Goal: Task Accomplishment & Management: Complete application form

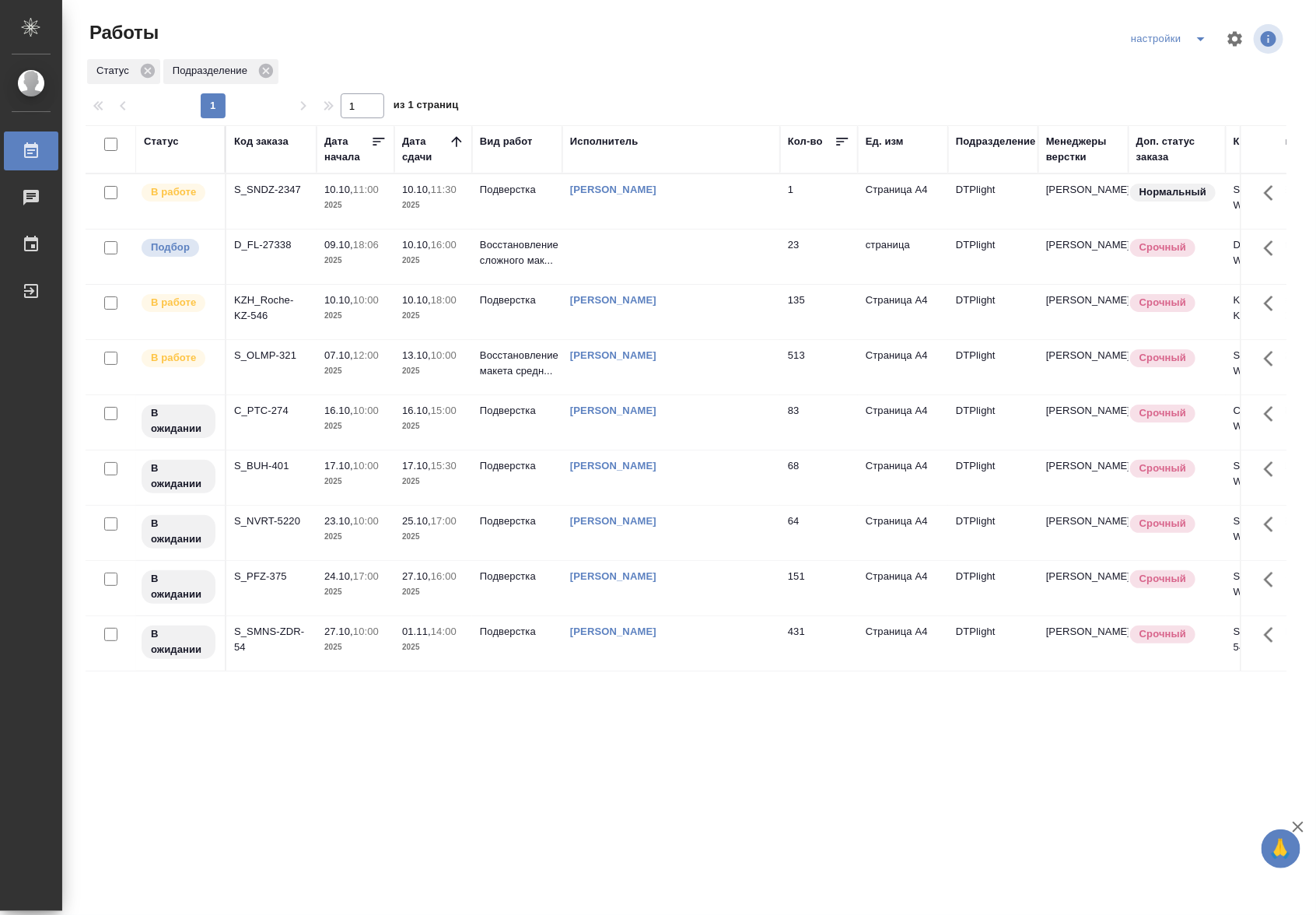
click at [740, 217] on td "Риянова Анна Александровна" at bounding box center [671, 201] width 217 height 54
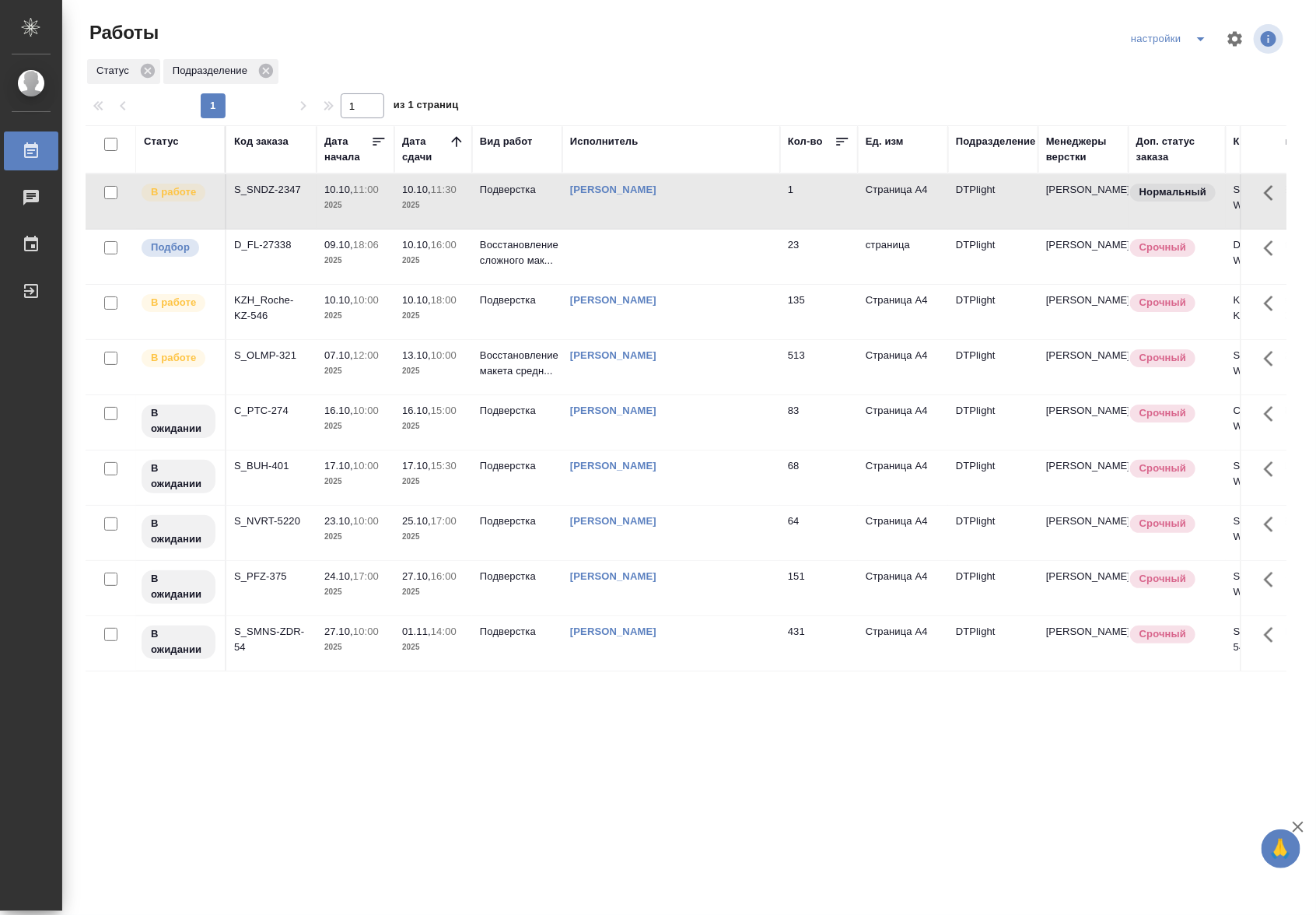
click at [740, 217] on td "Риянова Анна Александровна" at bounding box center [671, 201] width 217 height 54
click at [523, 210] on td "Подверстка" at bounding box center [517, 201] width 90 height 54
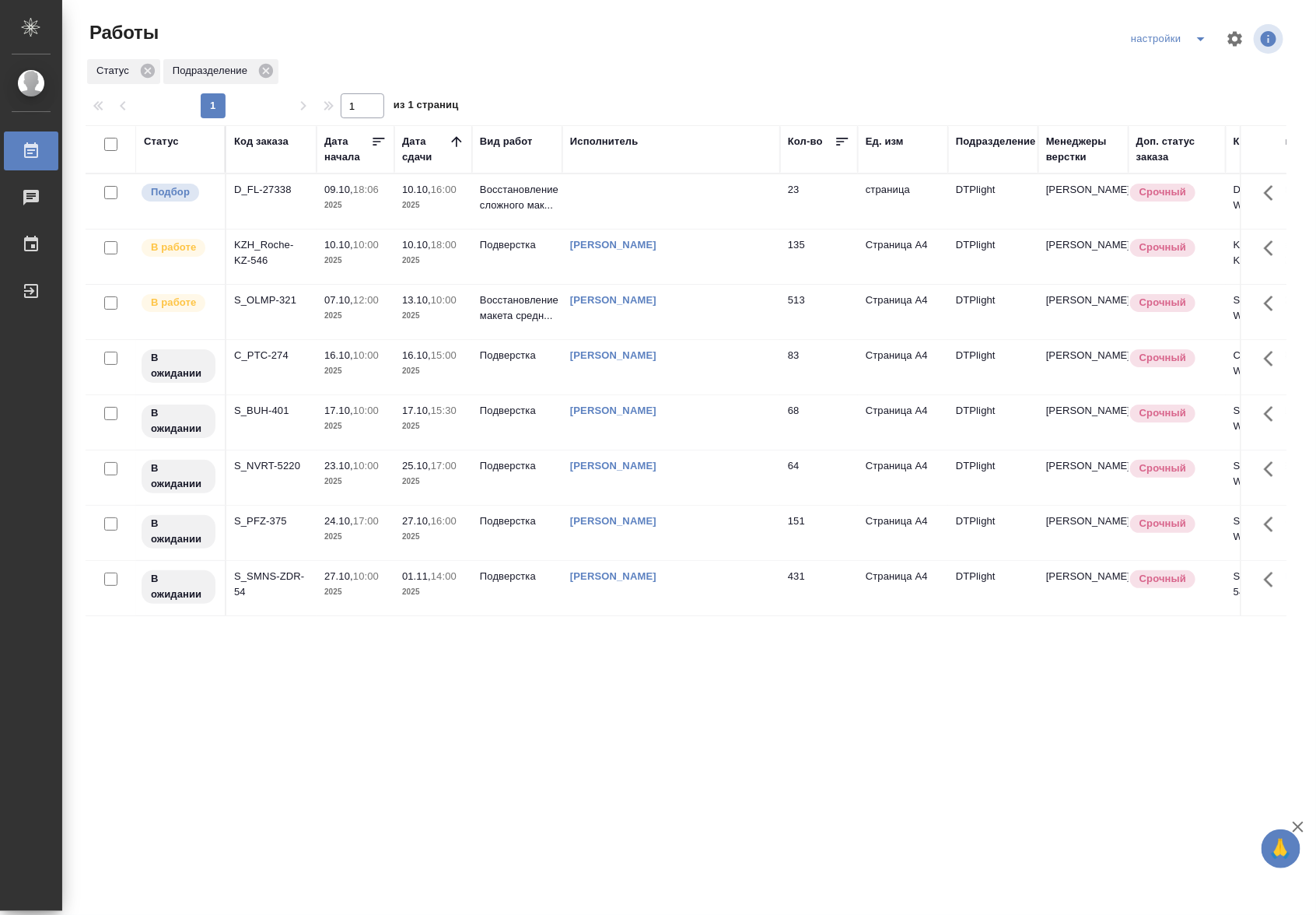
click at [293, 254] on div "KZH_Roche-KZ-546" at bounding box center [271, 253] width 74 height 31
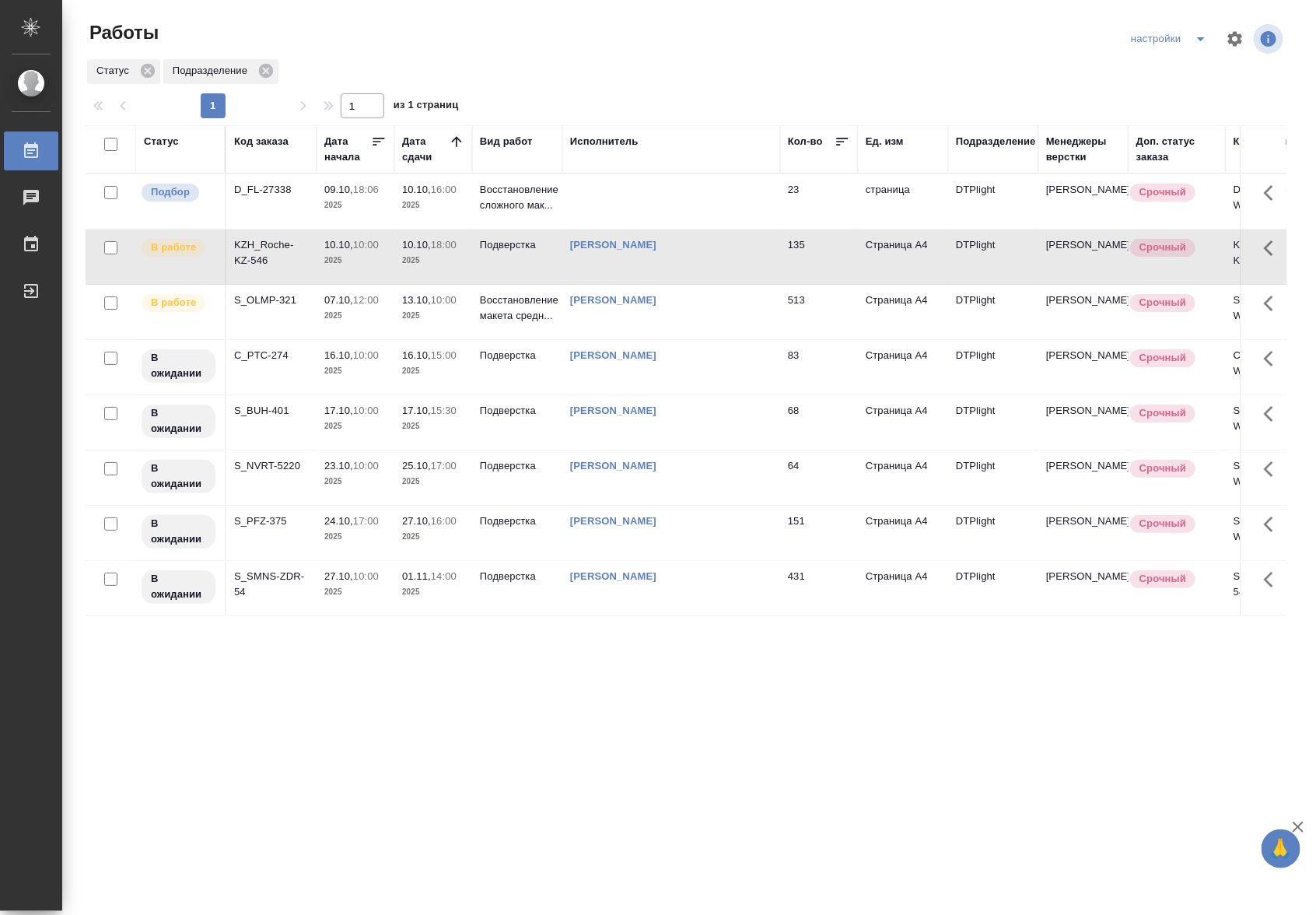
click at [293, 254] on div "KZH_Roche-KZ-546" at bounding box center [271, 253] width 74 height 31
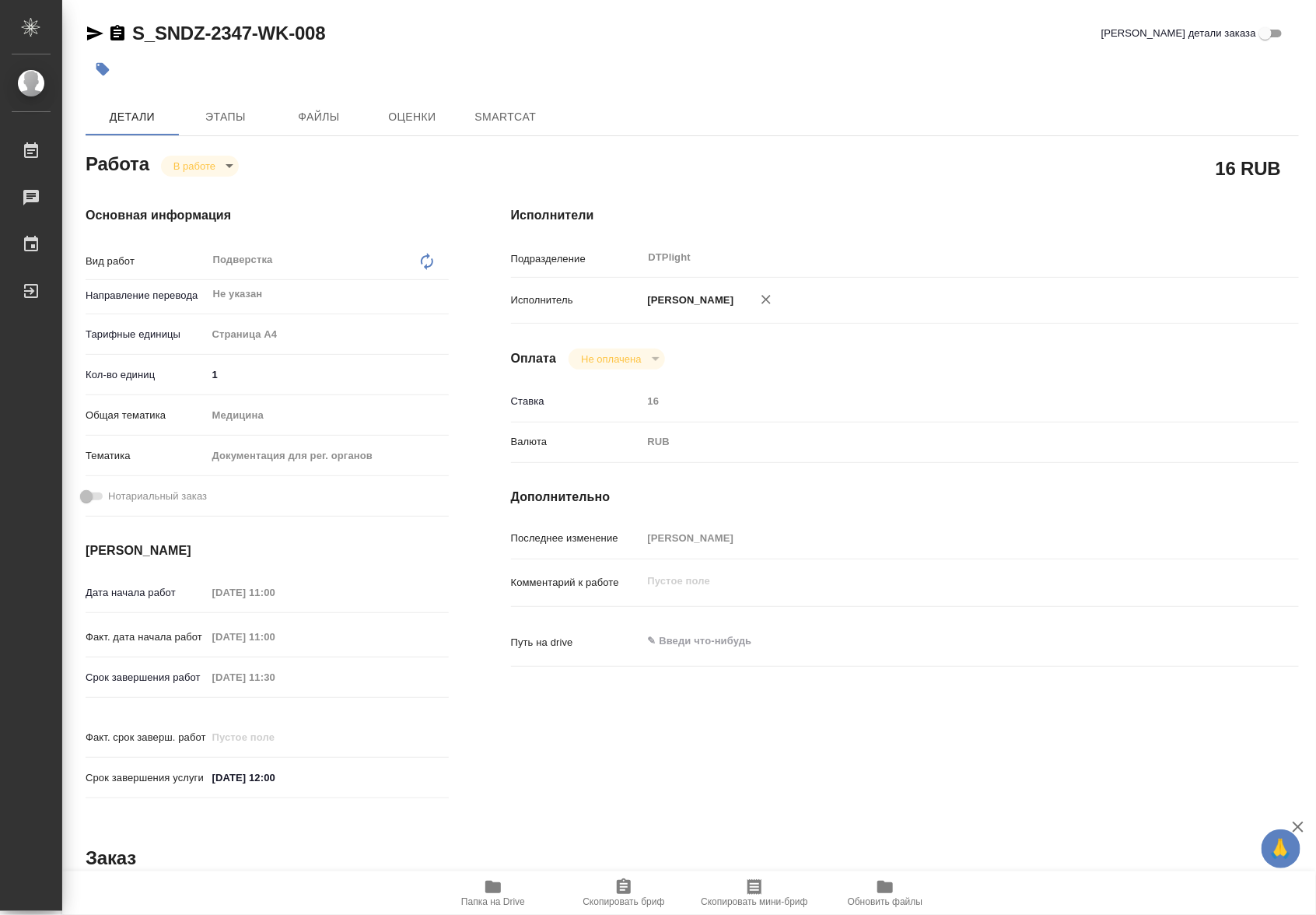
type textarea "x"
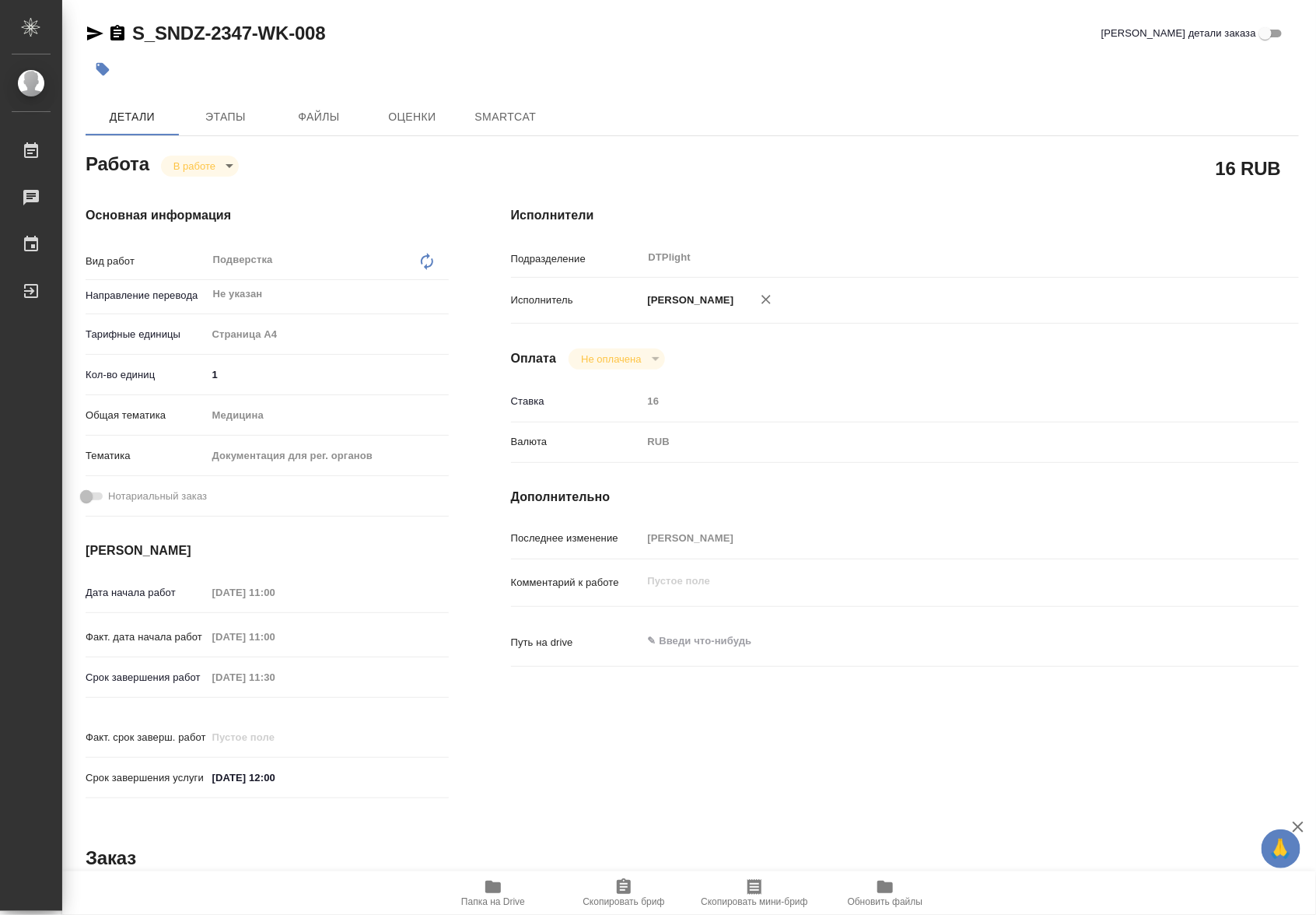
type textarea "x"
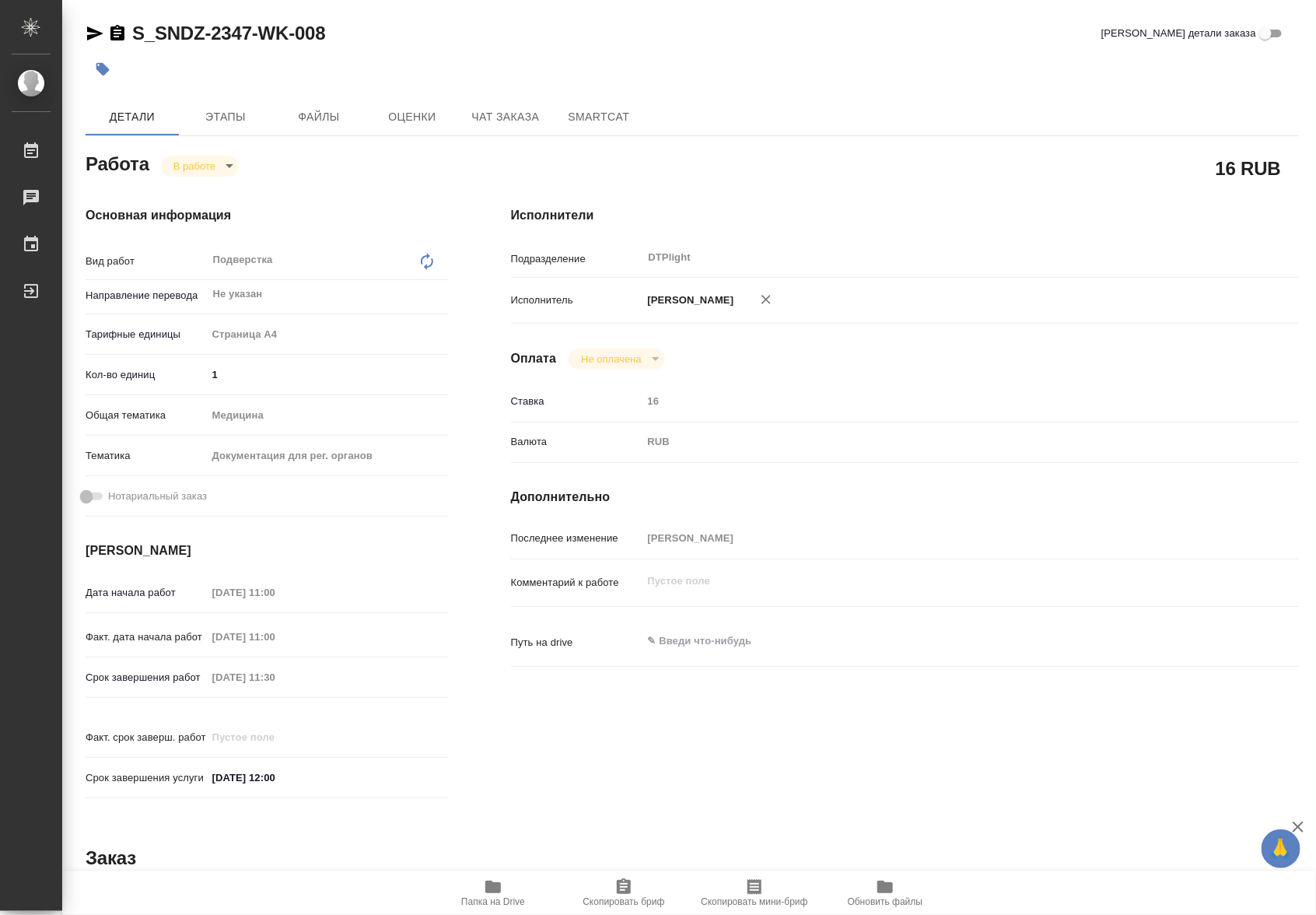
type textarea "x"
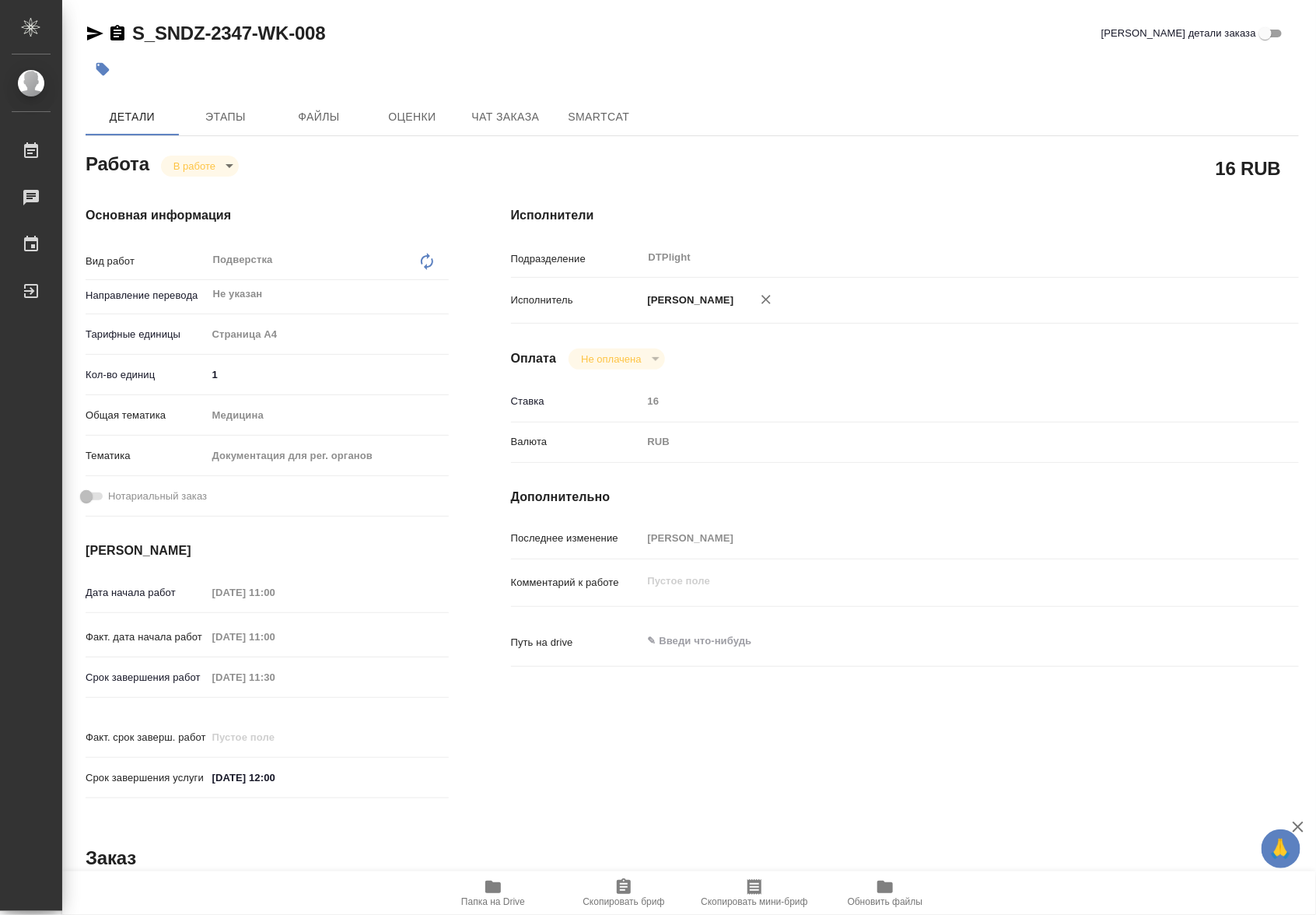
type textarea "x"
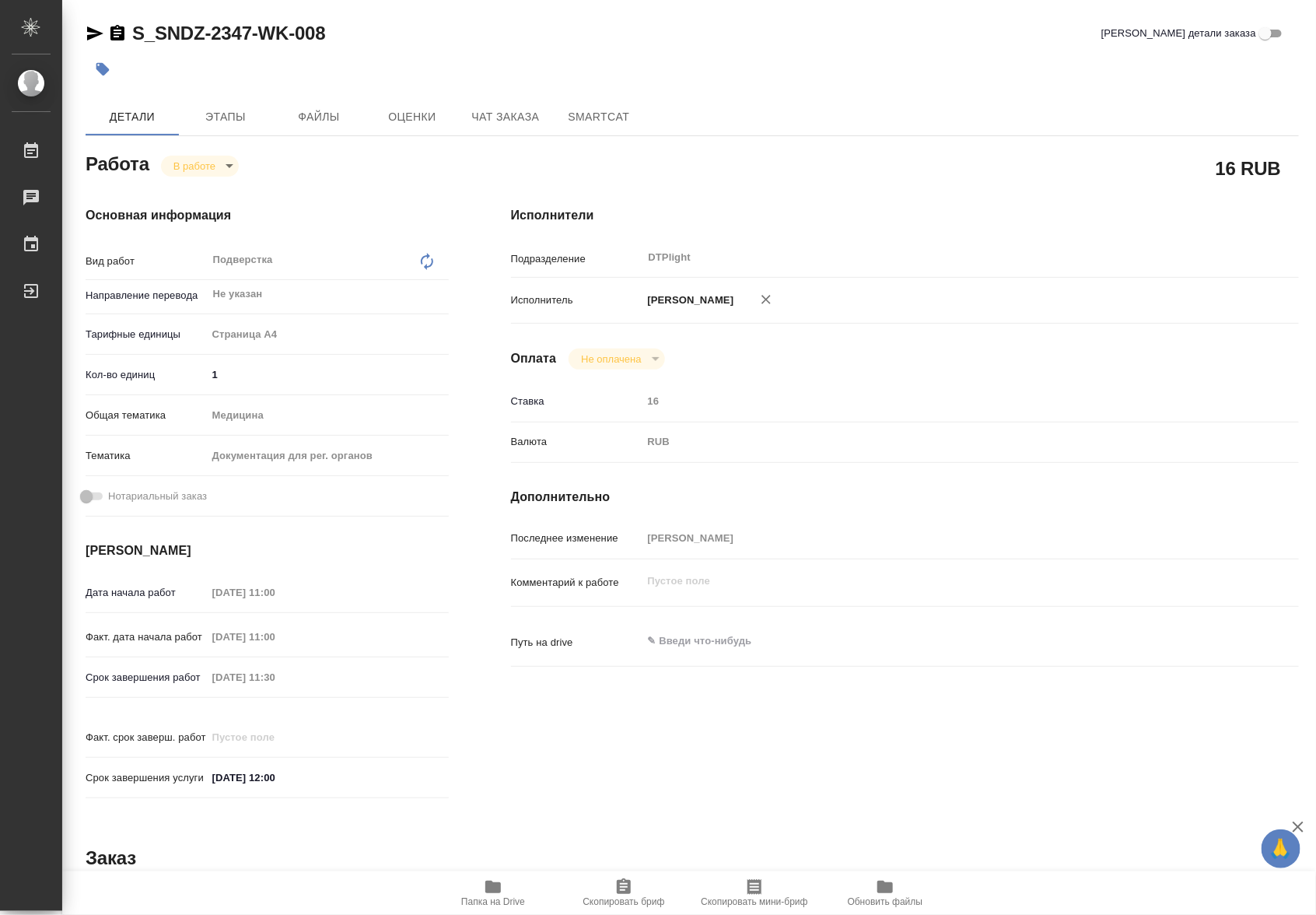
drag, startPoint x: 516, startPoint y: 893, endPoint x: 557, endPoint y: 834, distance: 71.8
click at [516, 893] on span "Папка на Drive" at bounding box center [493, 892] width 112 height 30
click at [520, 121] on span "Чат заказа" at bounding box center [505, 117] width 74 height 19
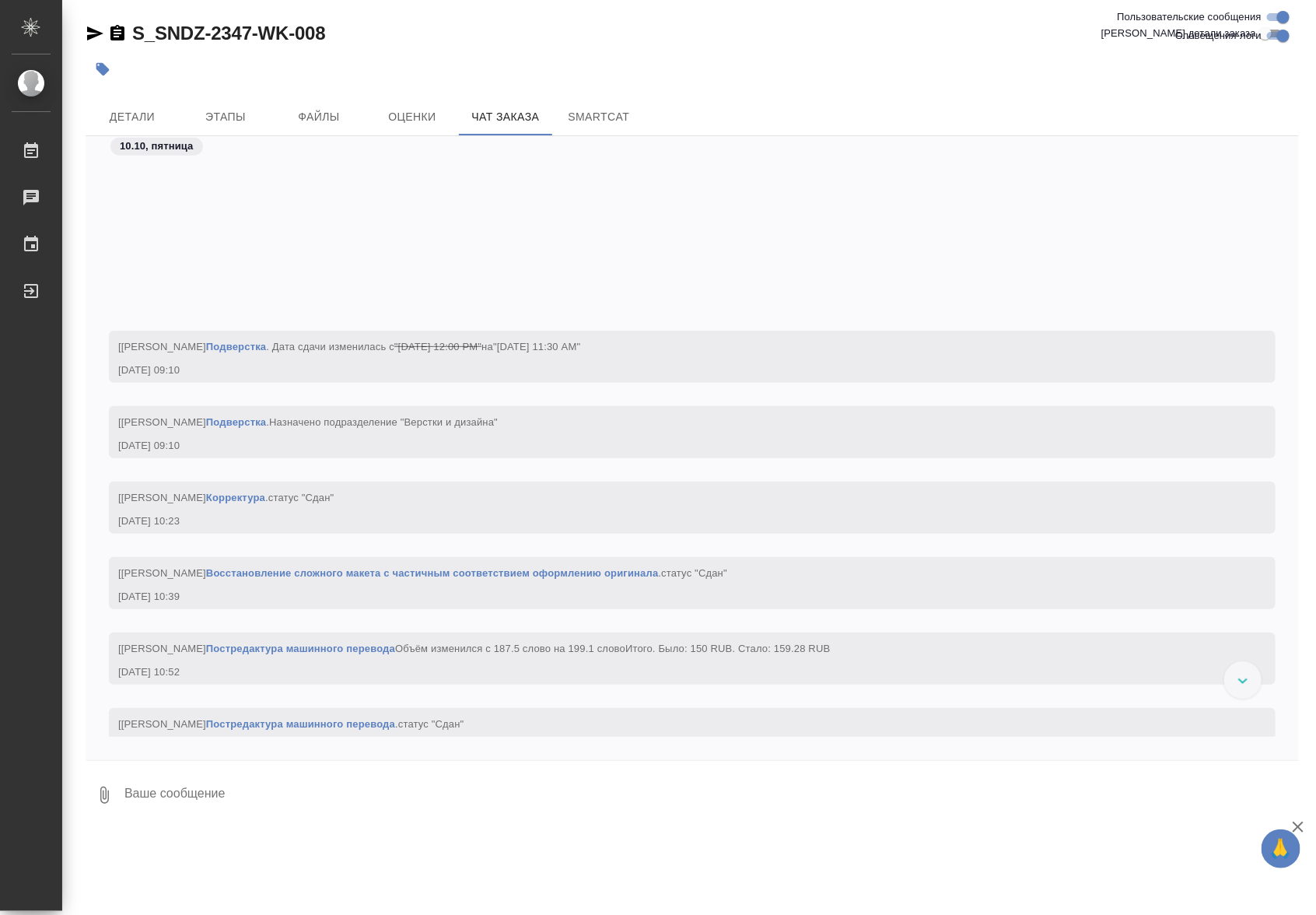
scroll to position [16943, 0]
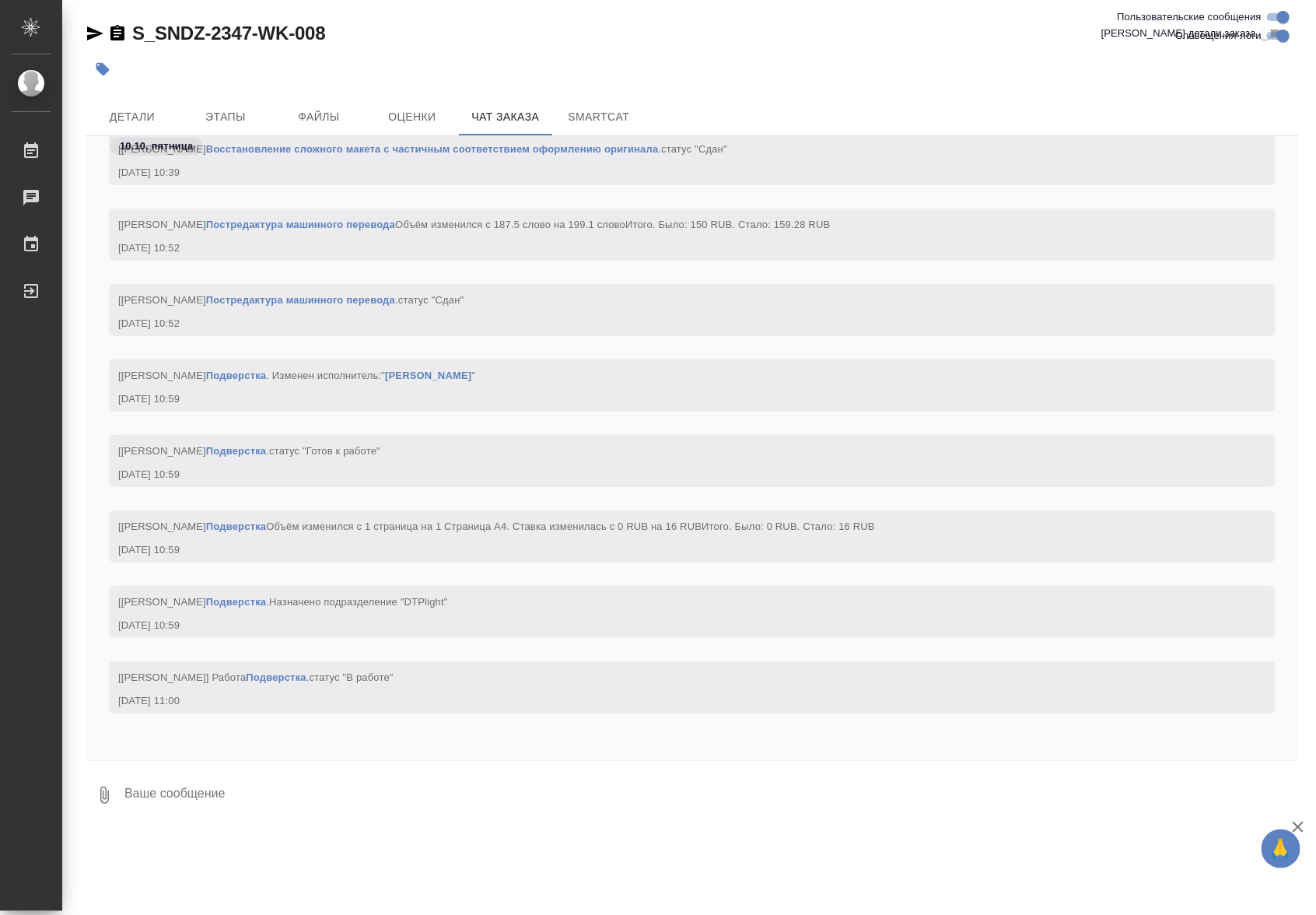
click at [395, 294] on link "Постредактура машинного перевода" at bounding box center [300, 300] width 189 height 12
click at [152, 113] on span "Детали" at bounding box center [131, 117] width 74 height 19
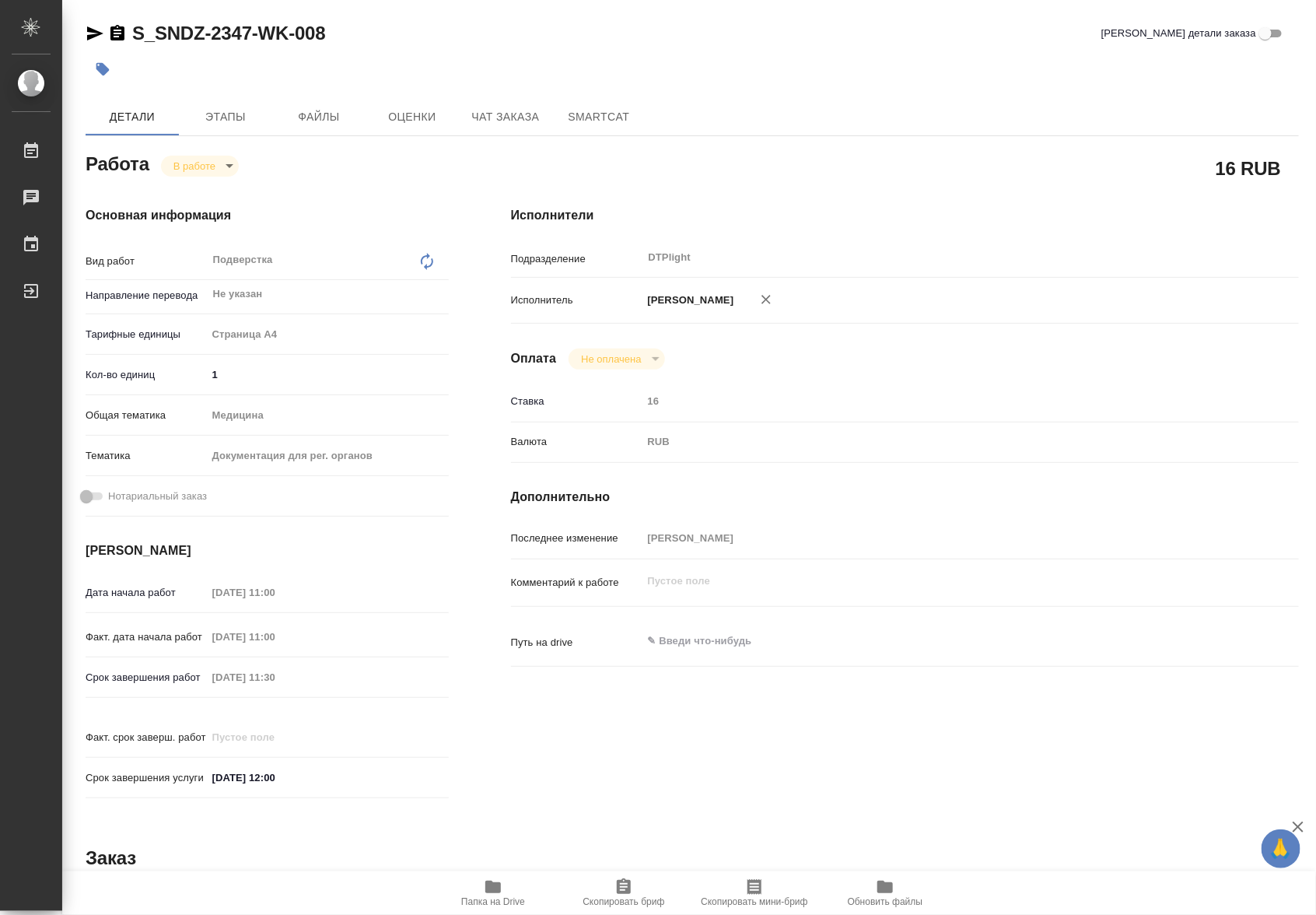
type textarea "x"
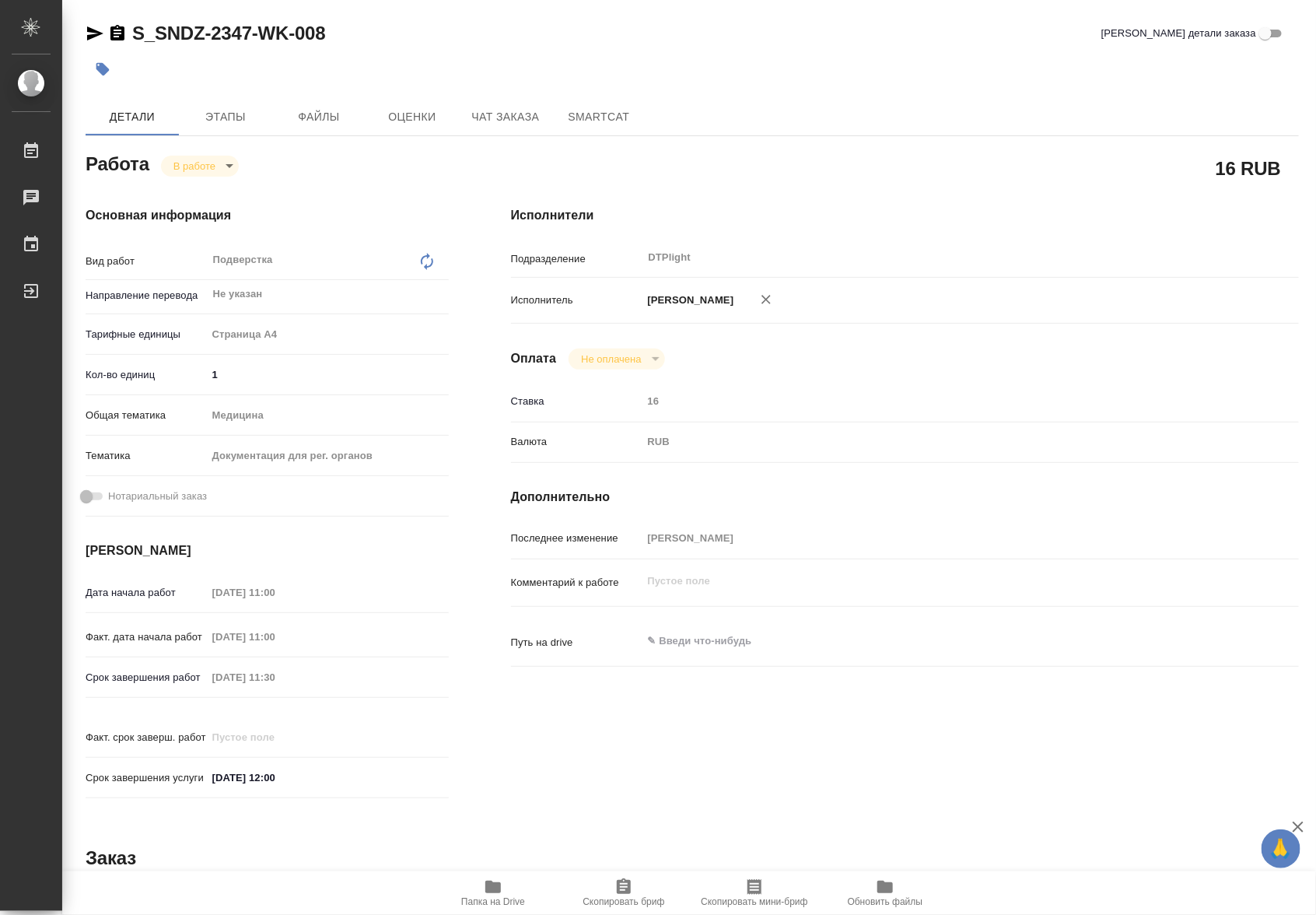
type textarea "x"
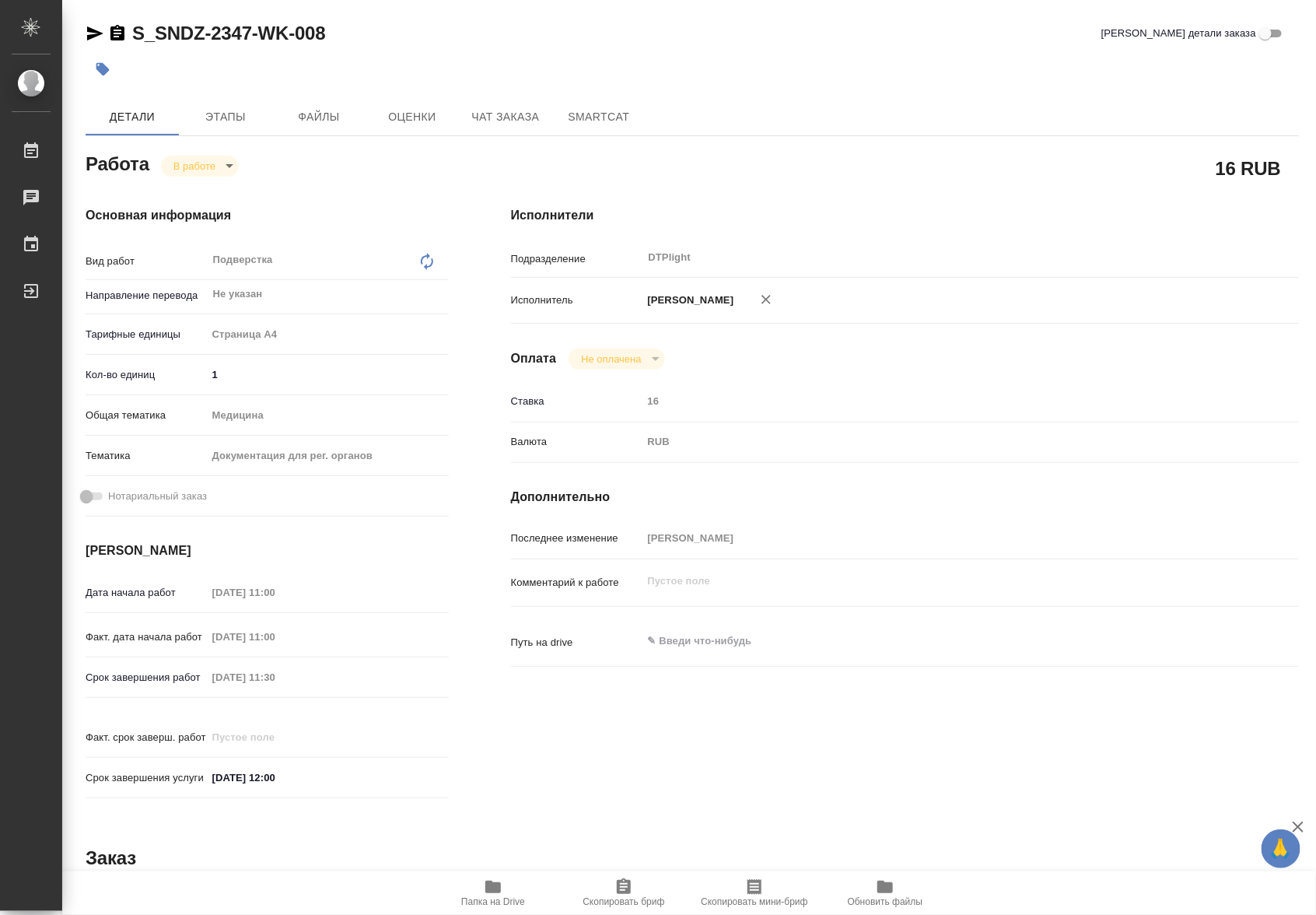
type textarea "x"
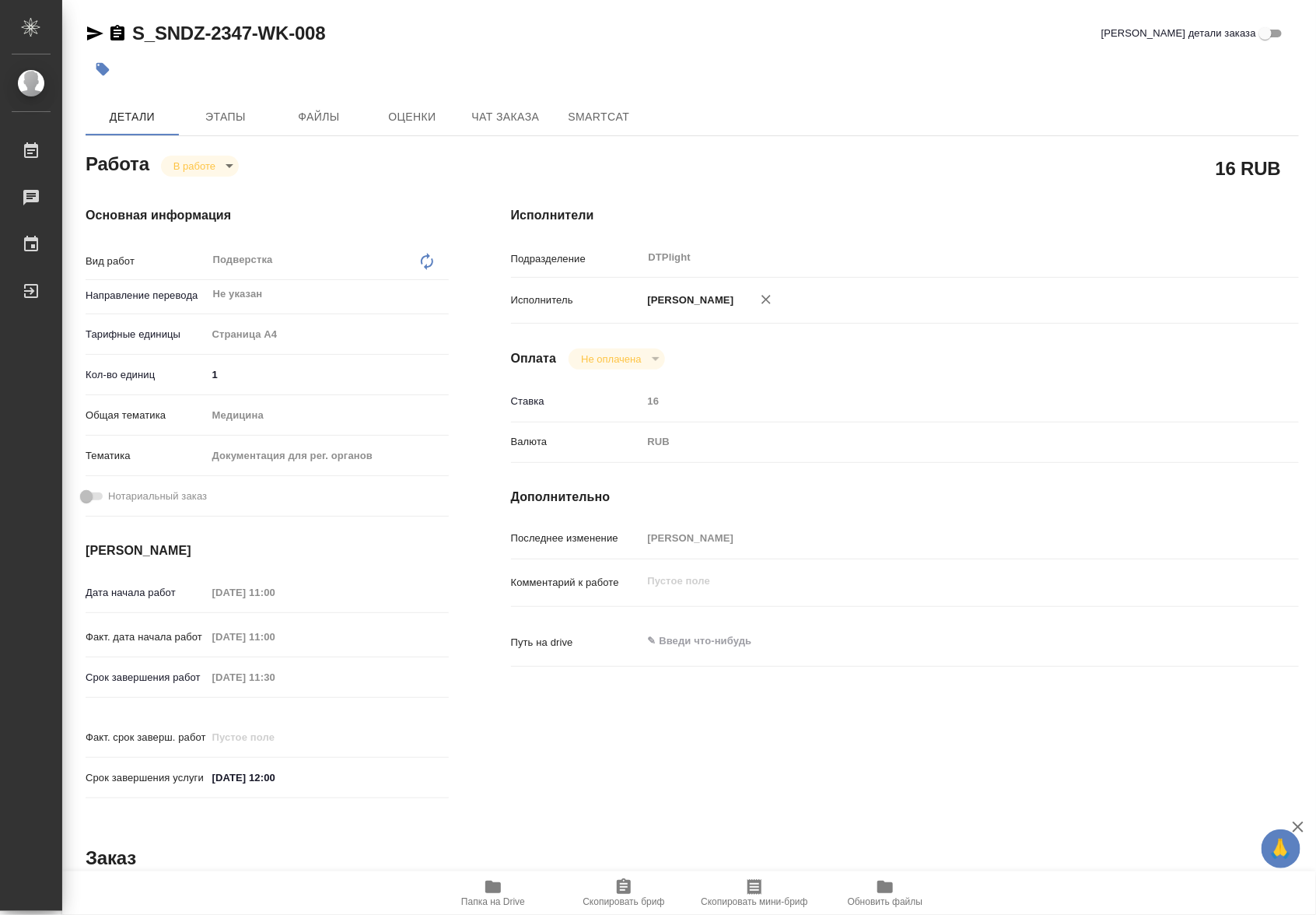
type textarea "x"
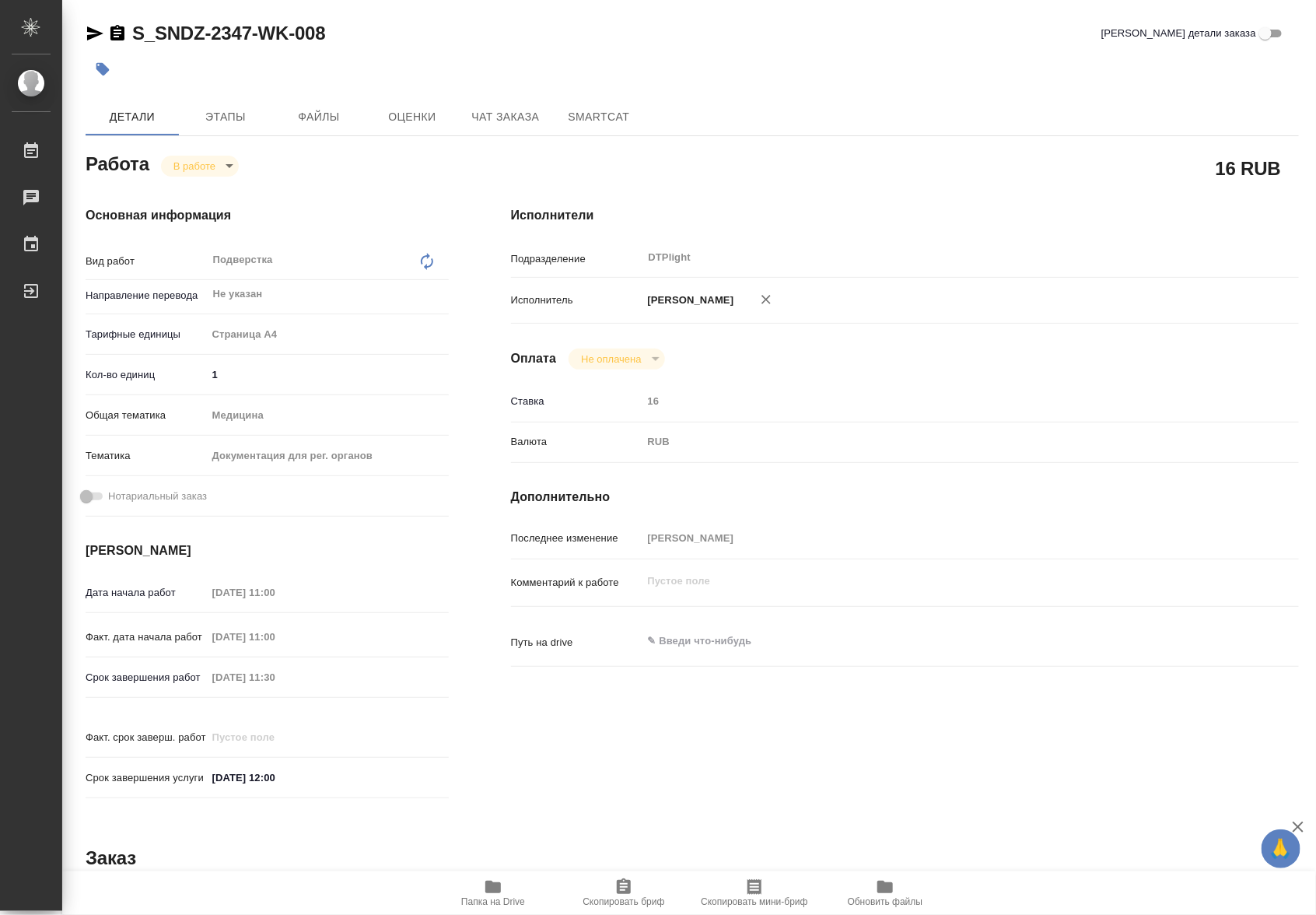
click at [87, 24] on icon "button" at bounding box center [95, 33] width 18 height 18
click at [492, 105] on button "Чат заказа" at bounding box center [505, 116] width 94 height 38
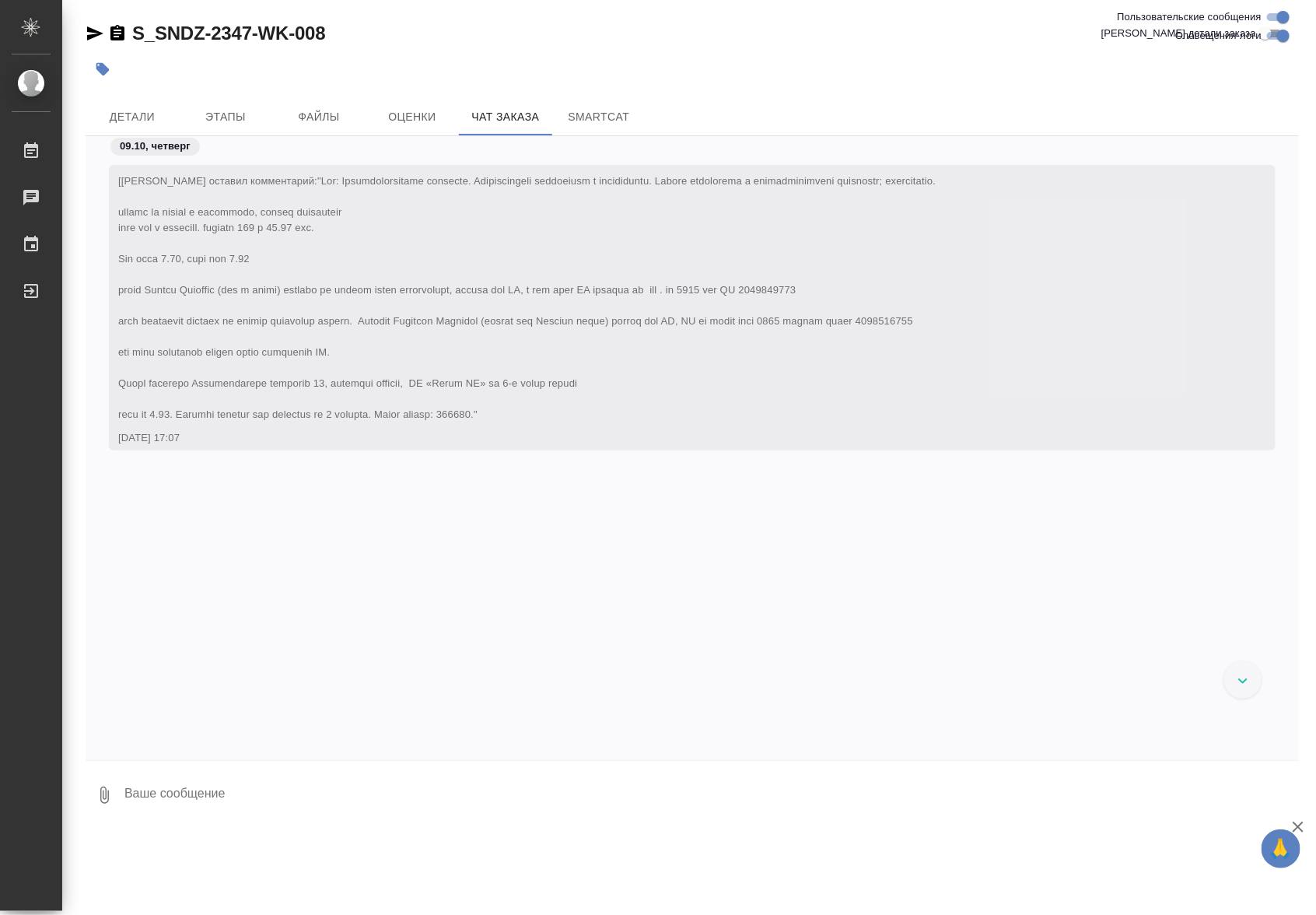
scroll to position [20164, 0]
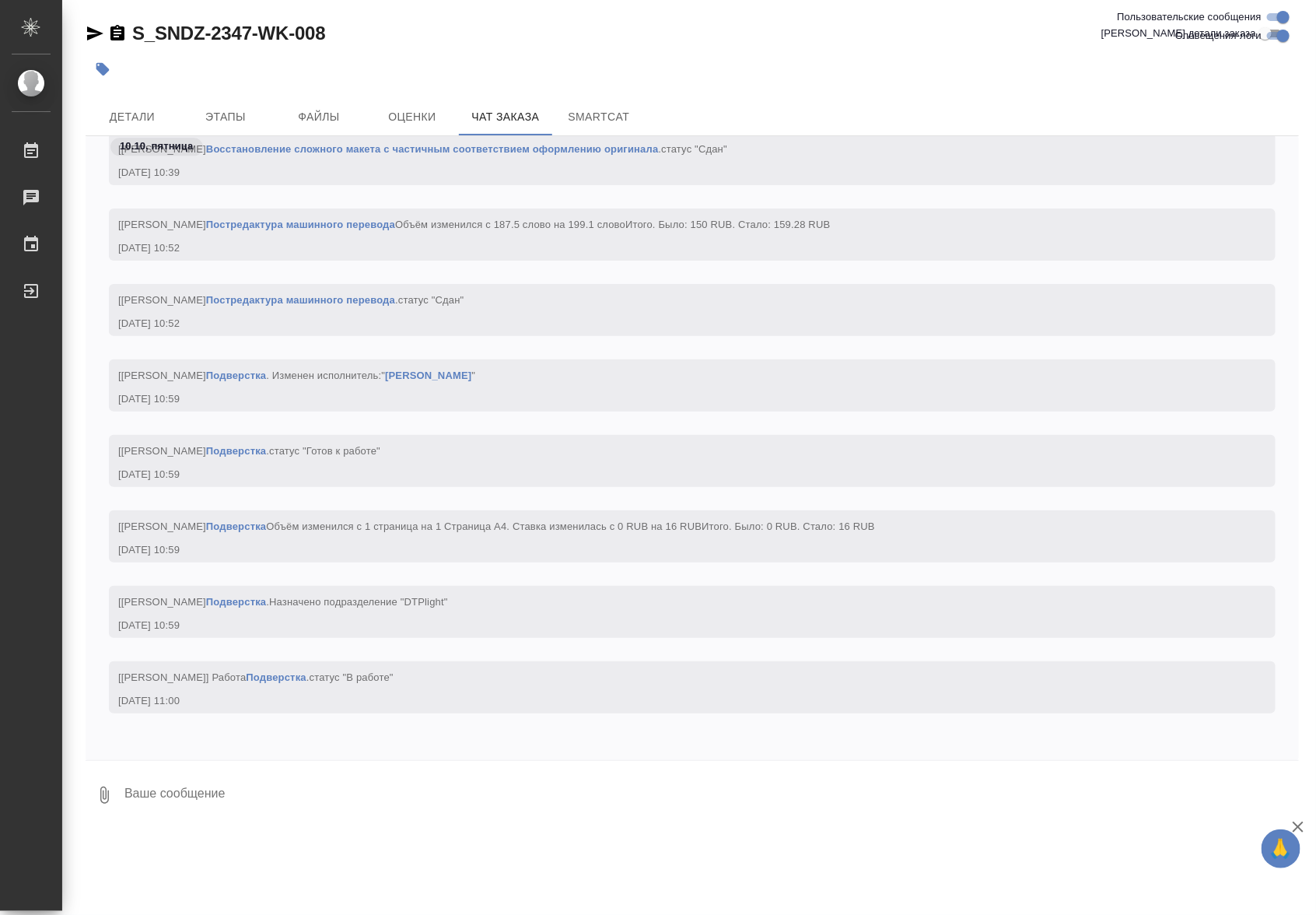
click at [367, 294] on link "Постредактура машинного перевода" at bounding box center [300, 300] width 189 height 12
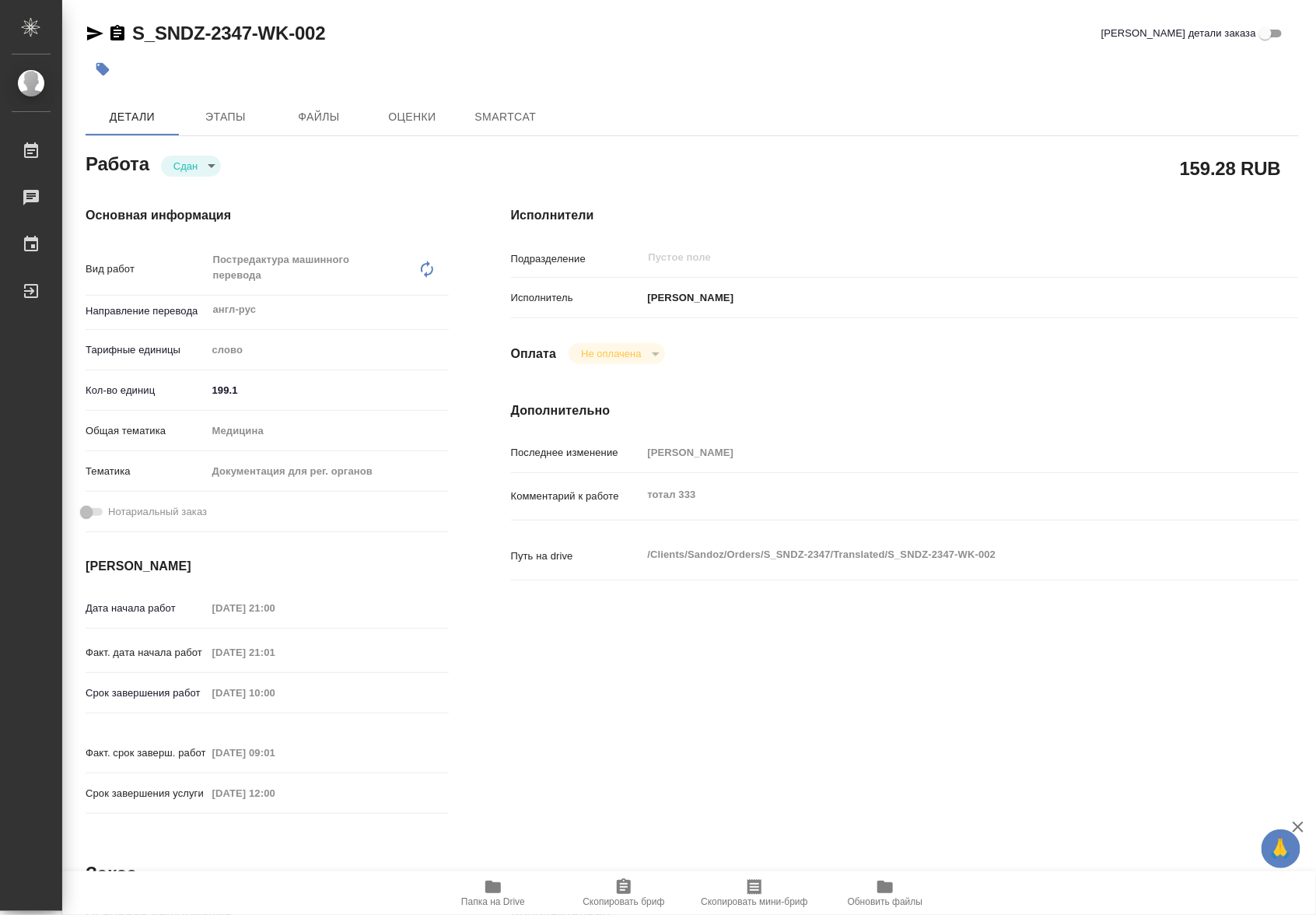
type textarea "x"
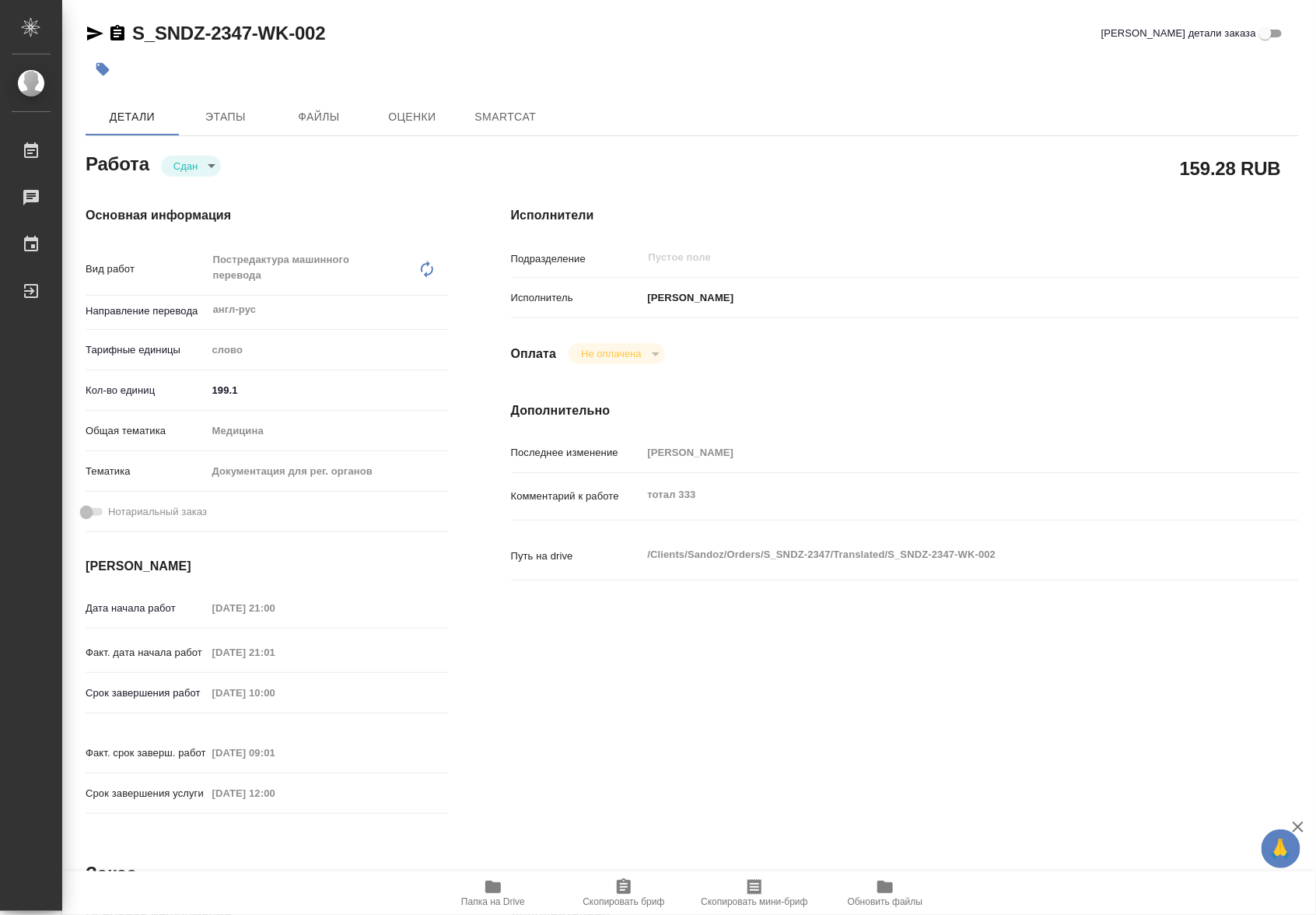
type textarea "x"
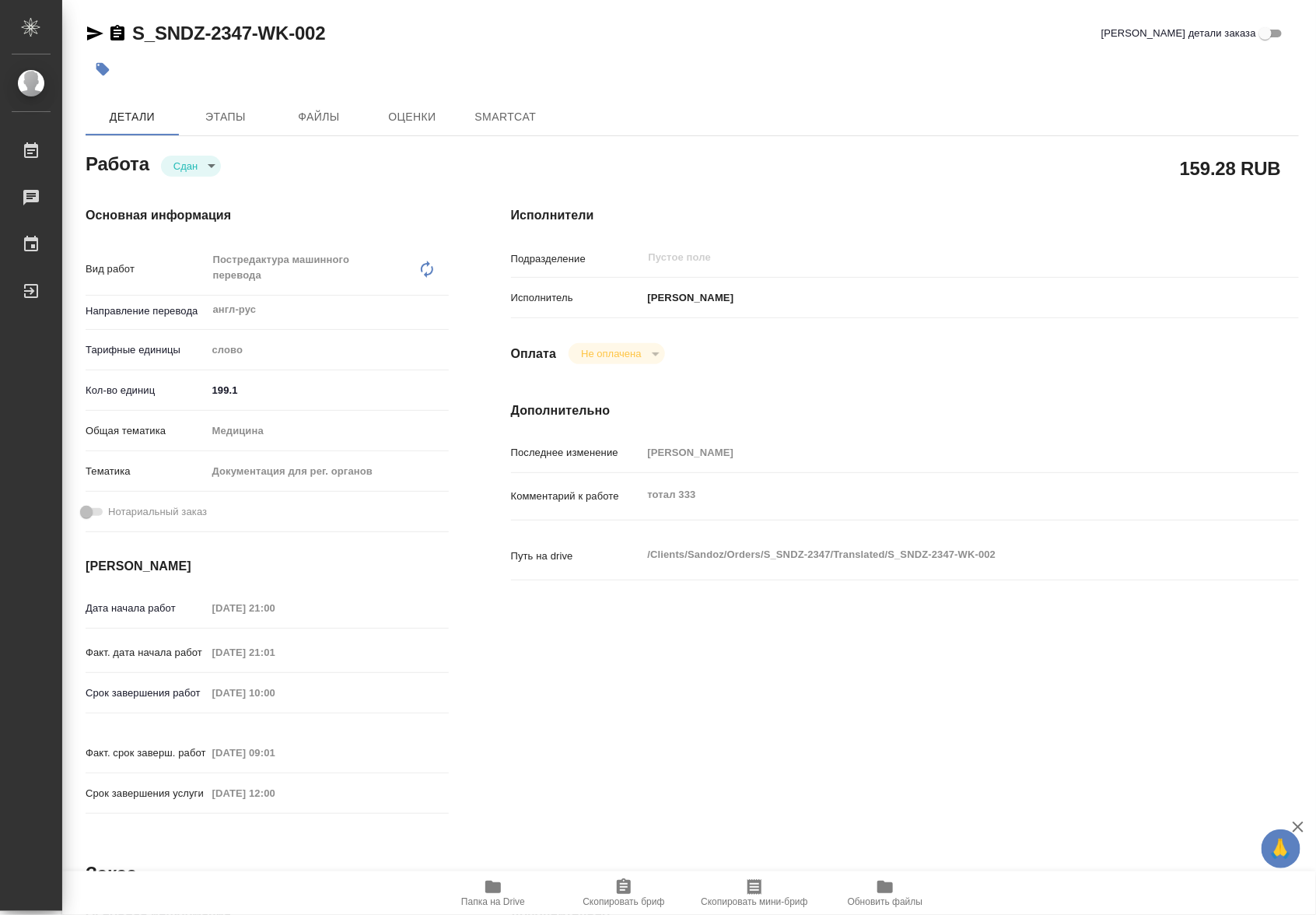
type textarea "x"
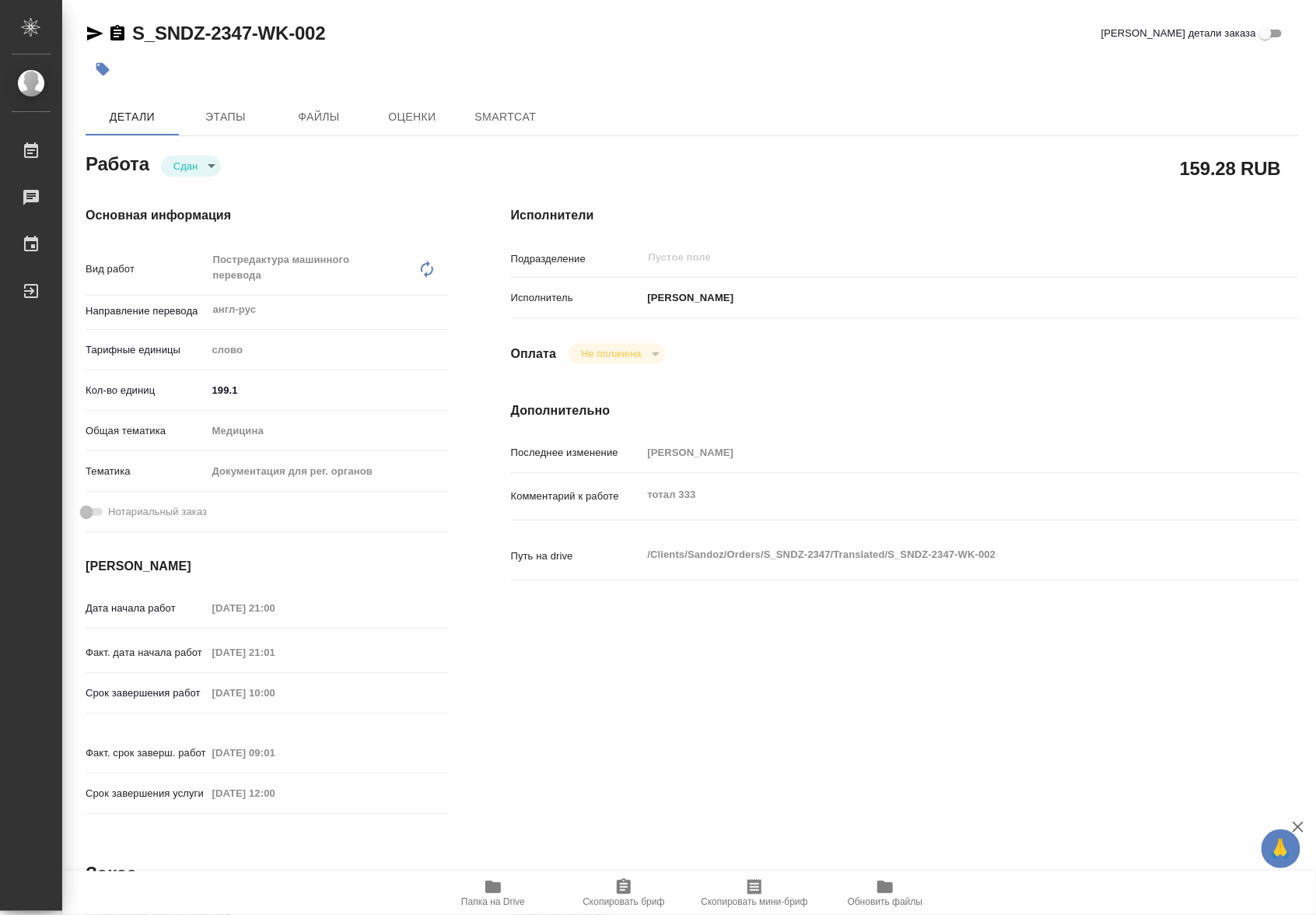
type textarea "x"
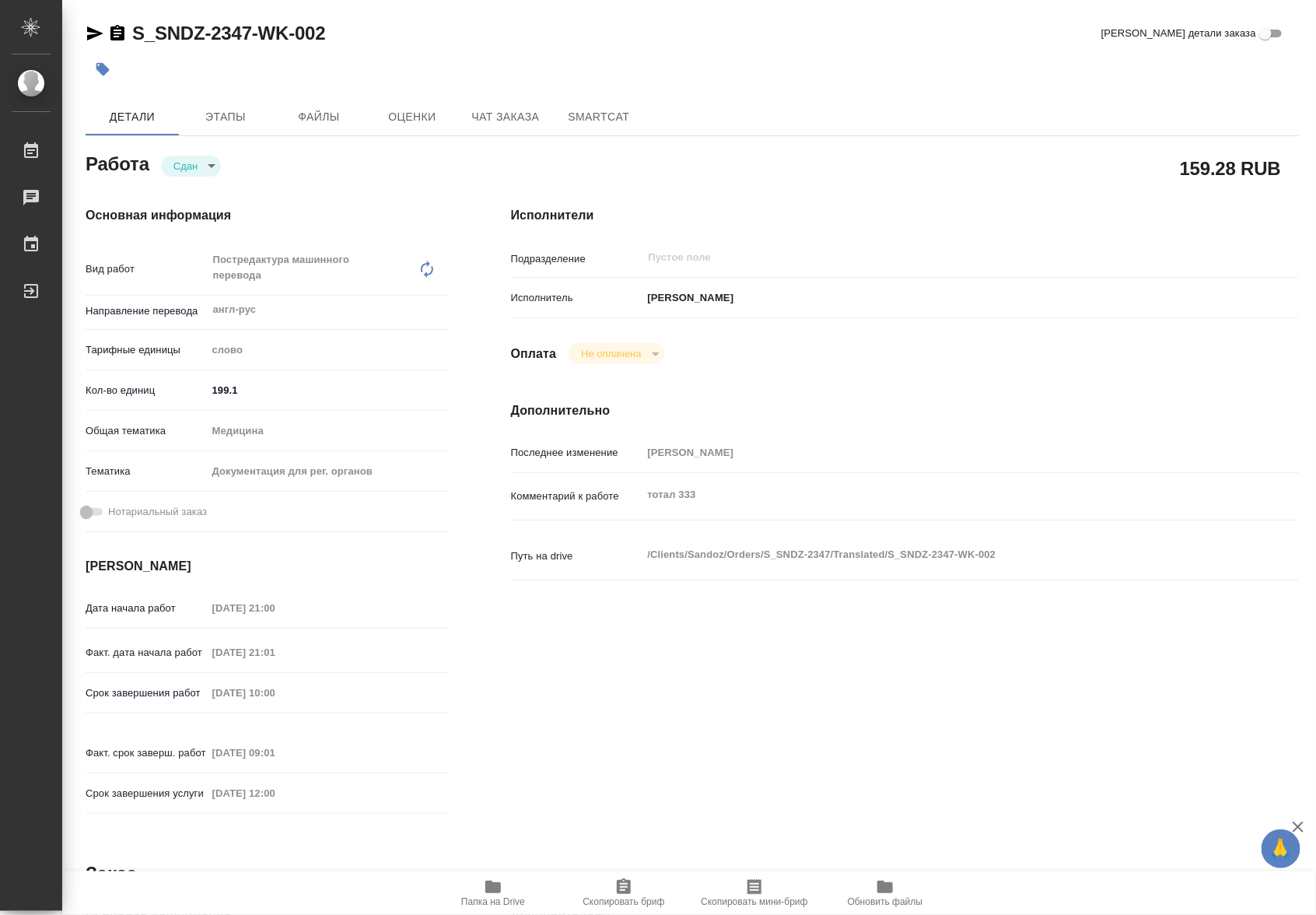
type textarea "x"
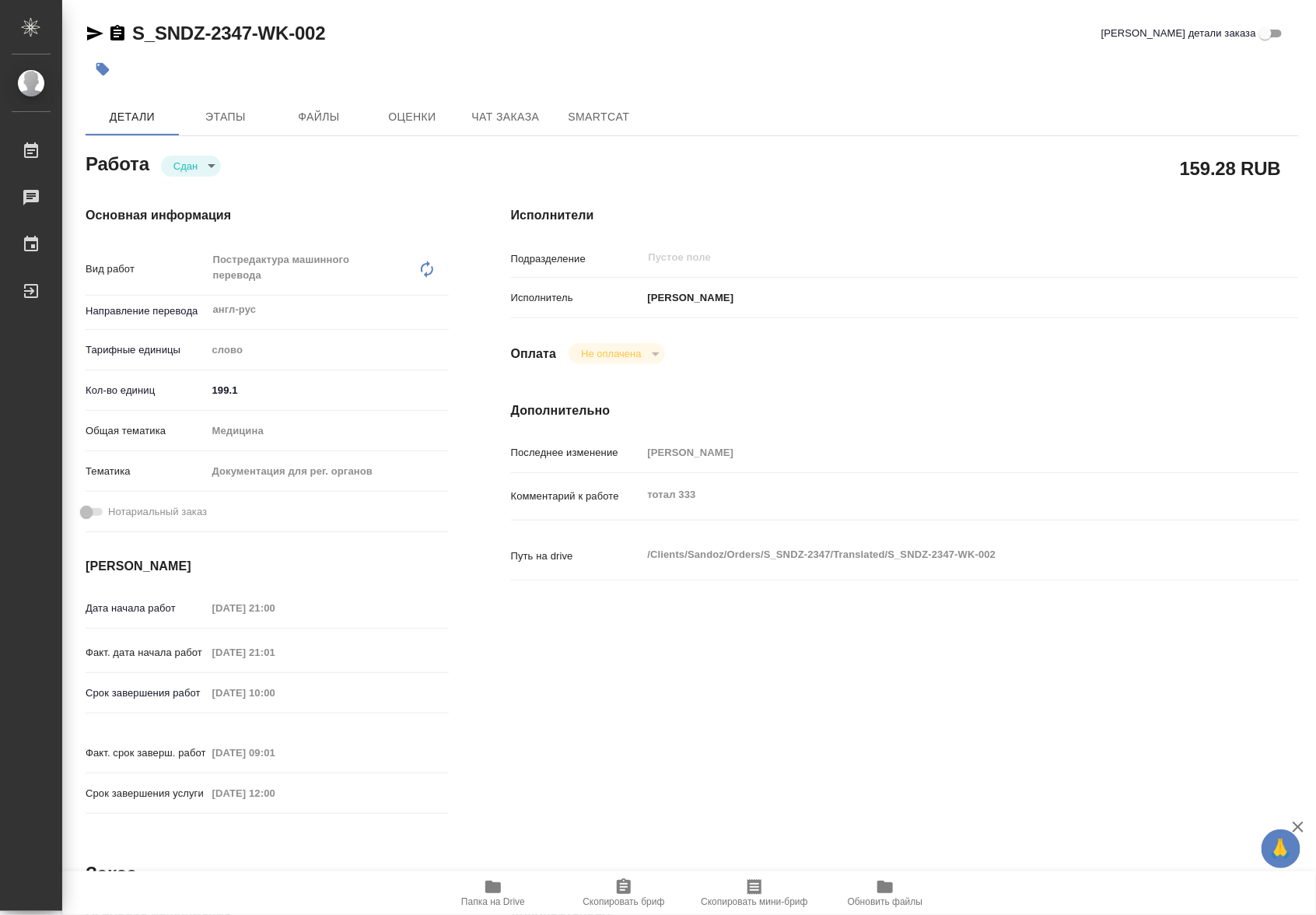
click at [486, 900] on span "Папка на Drive" at bounding box center [493, 901] width 64 height 11
type textarea "x"
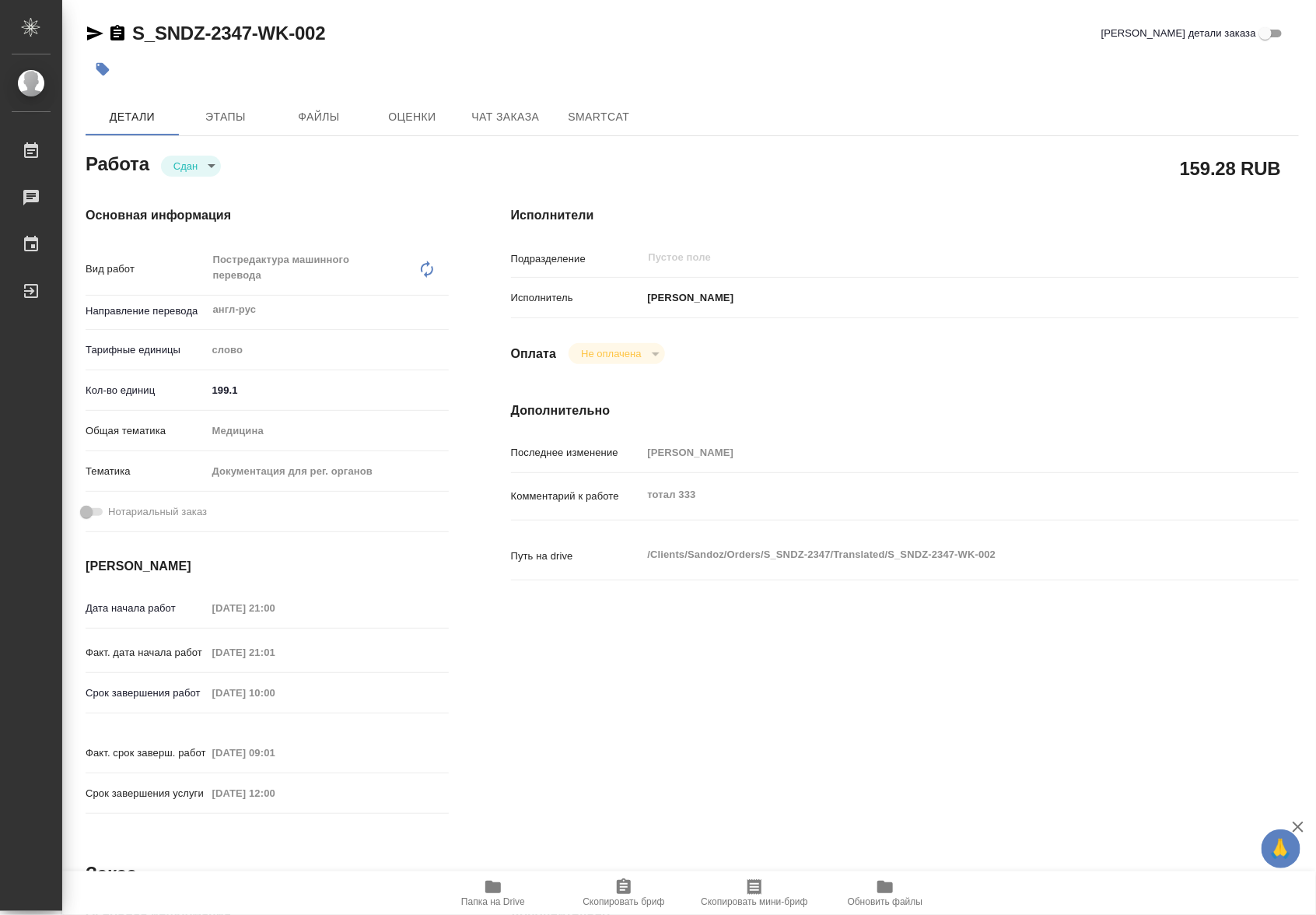
type textarea "x"
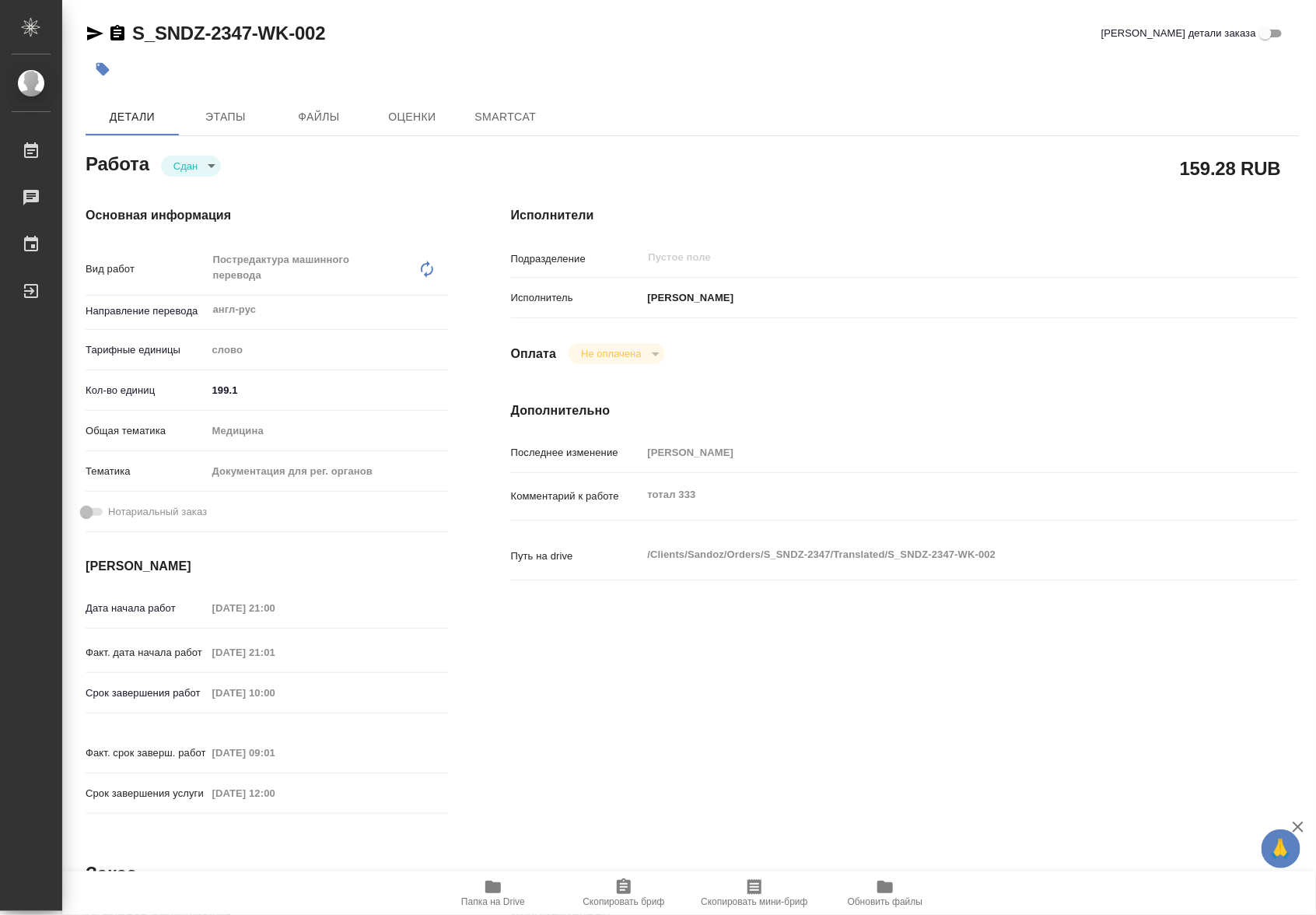
type textarea "x"
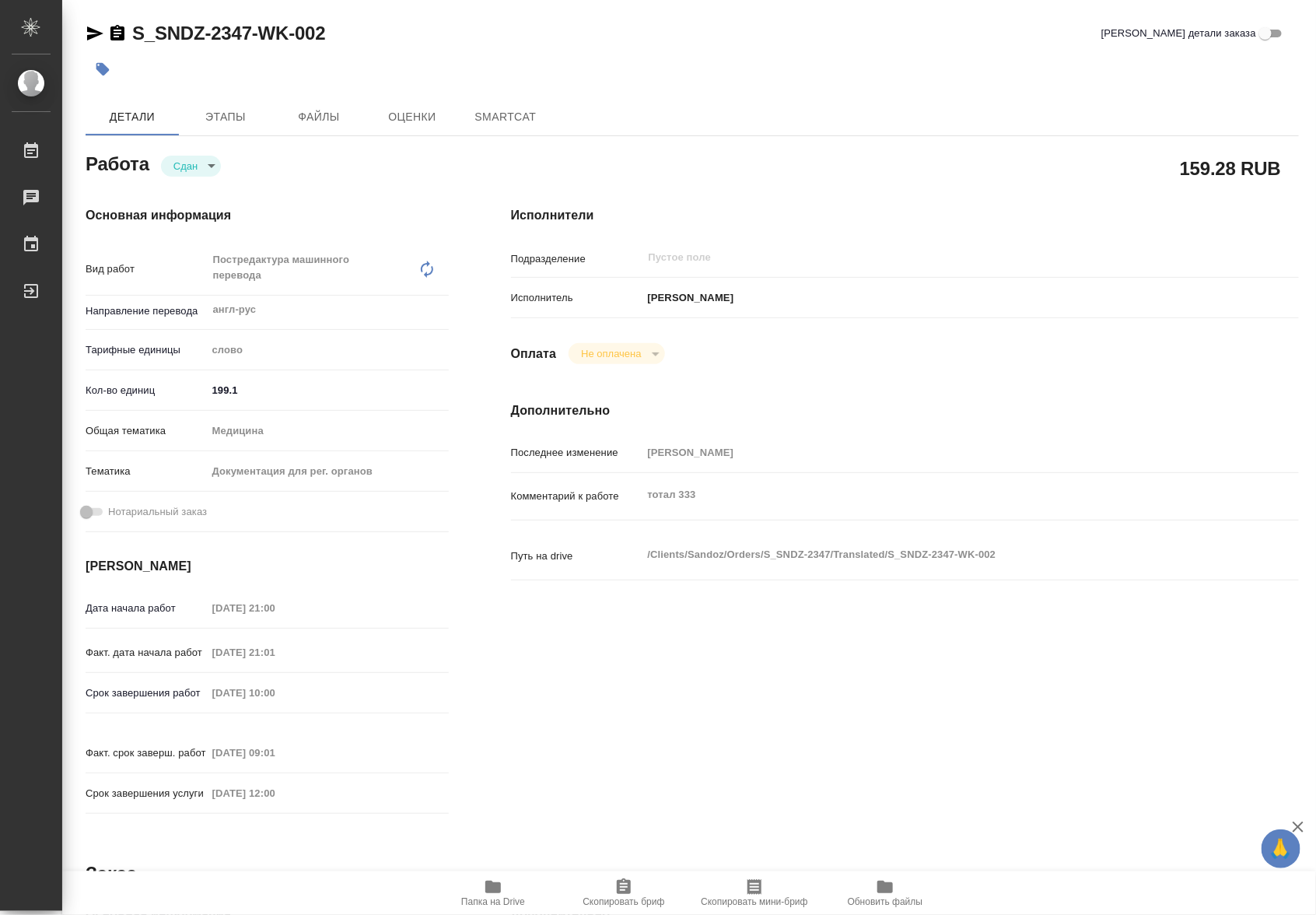
type textarea "x"
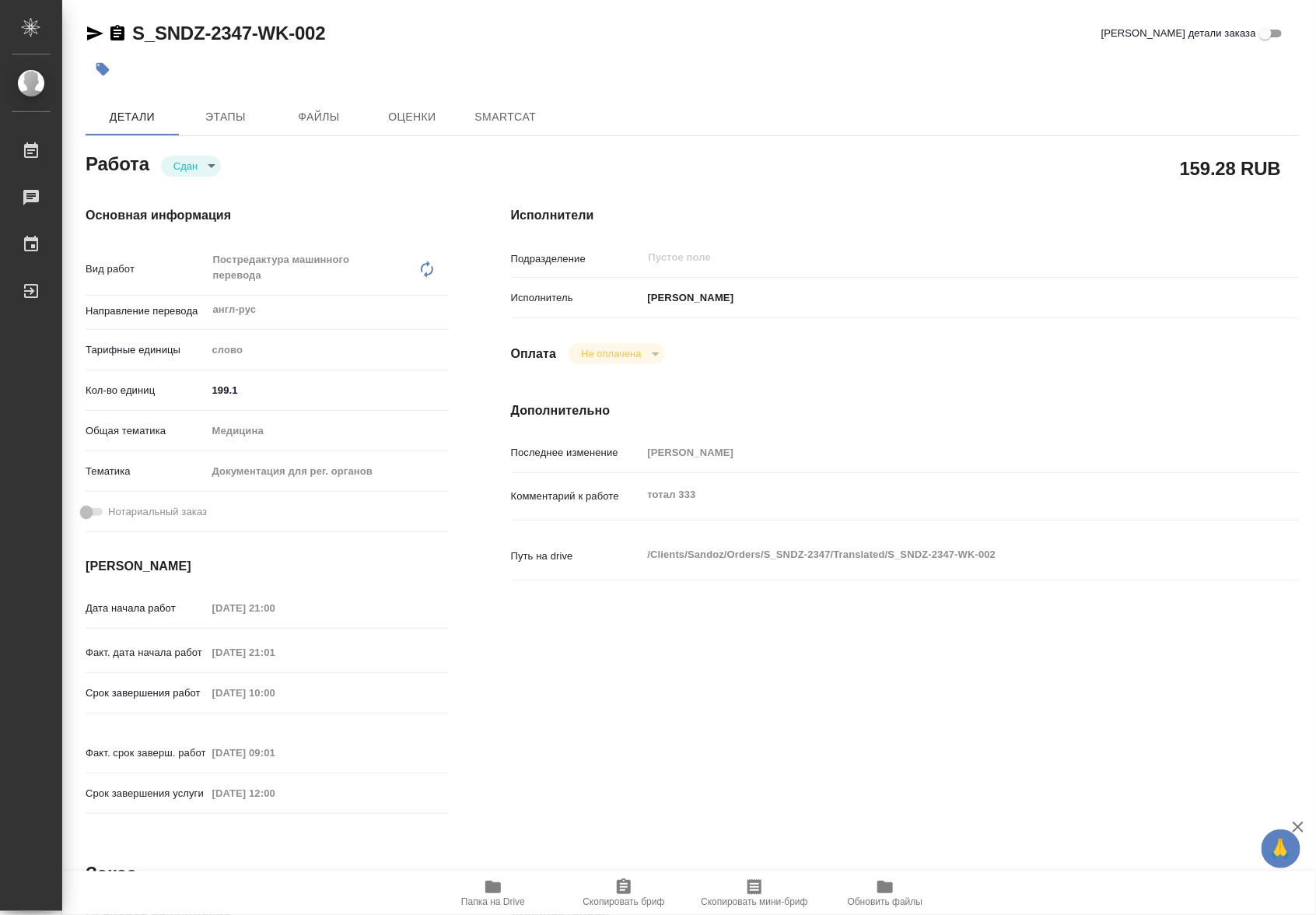
type textarea "x"
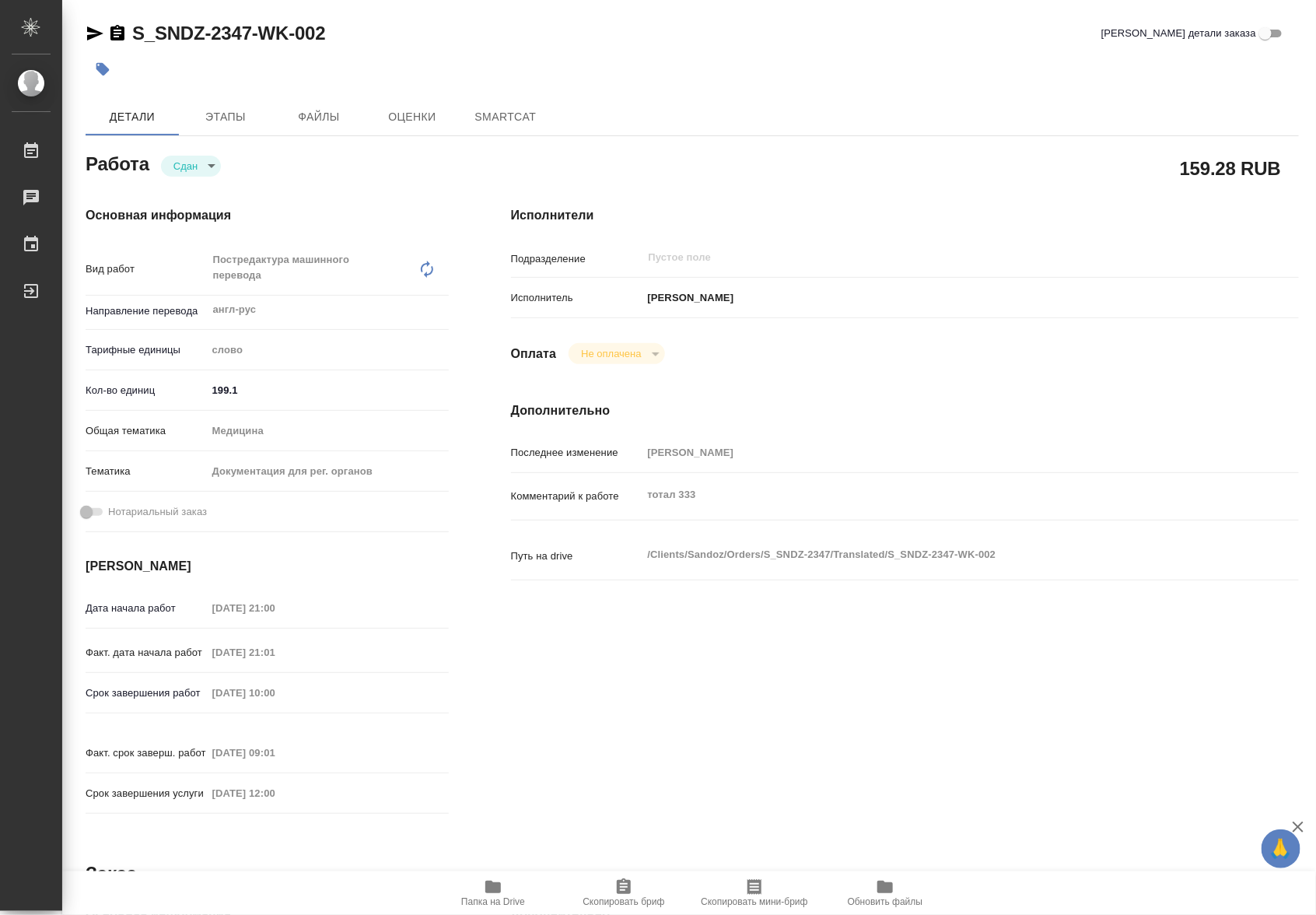
type textarea "x"
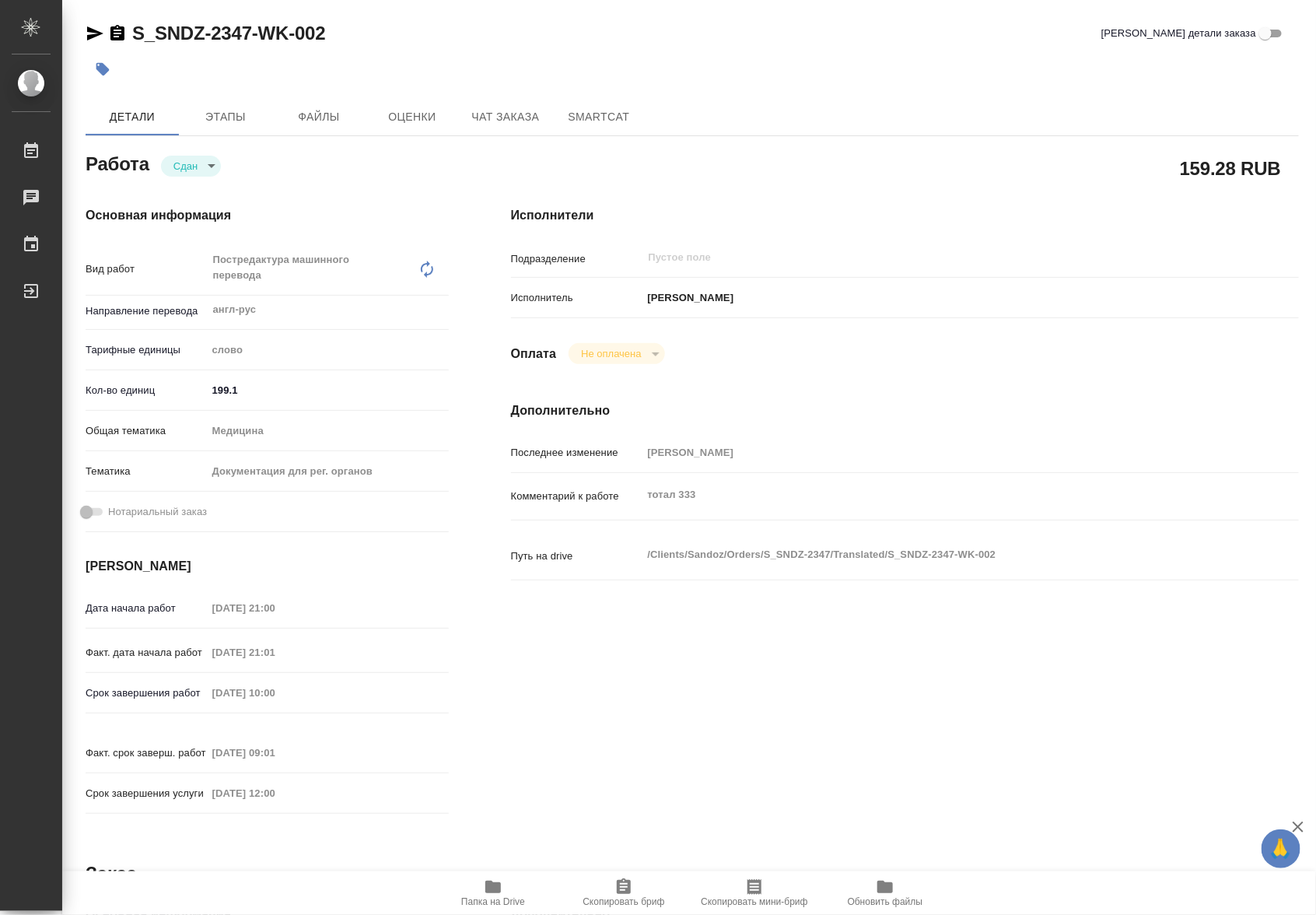
type textarea "x"
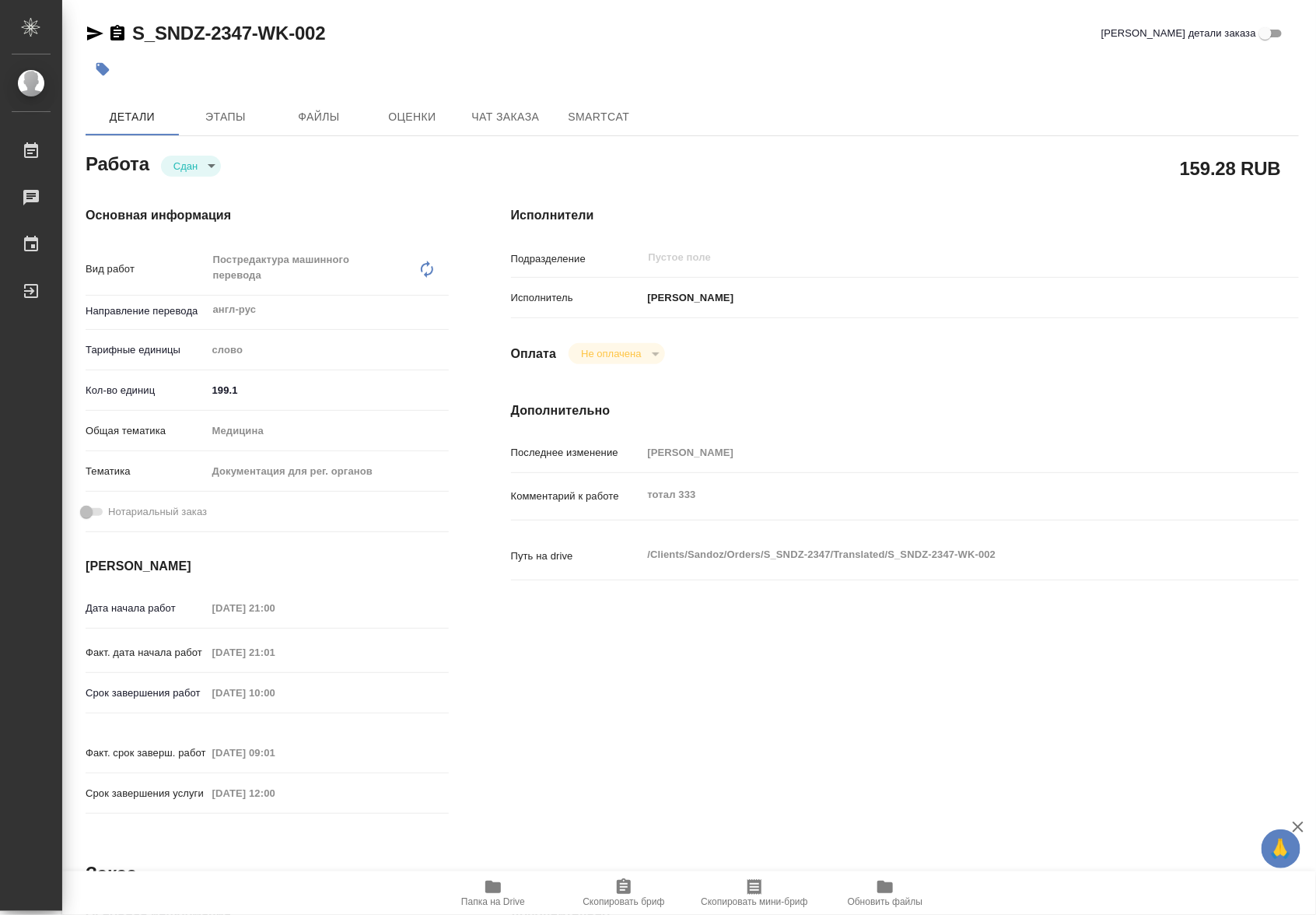
type textarea "x"
click at [629, 542] on div "Путь на drive /Clients/Sandoz/Orders/S_SNDZ-2347/Translated/S_SNDZ-2347-WK-002 x" at bounding box center [905, 556] width 788 height 34
click at [810, 580] on hr at bounding box center [905, 580] width 788 height 1
click at [514, 888] on span "Папка на Drive" at bounding box center [493, 892] width 112 height 30
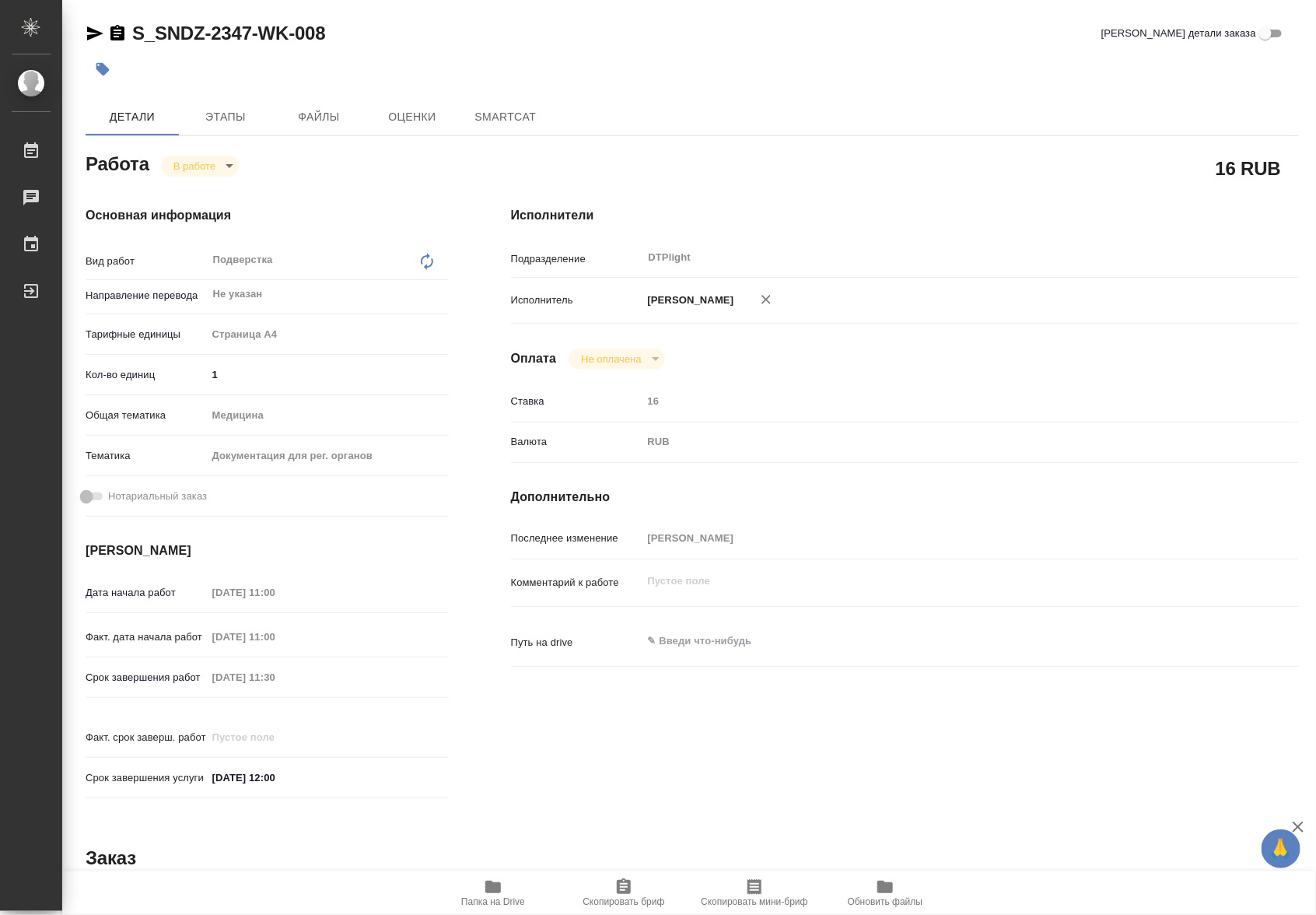
type textarea "x"
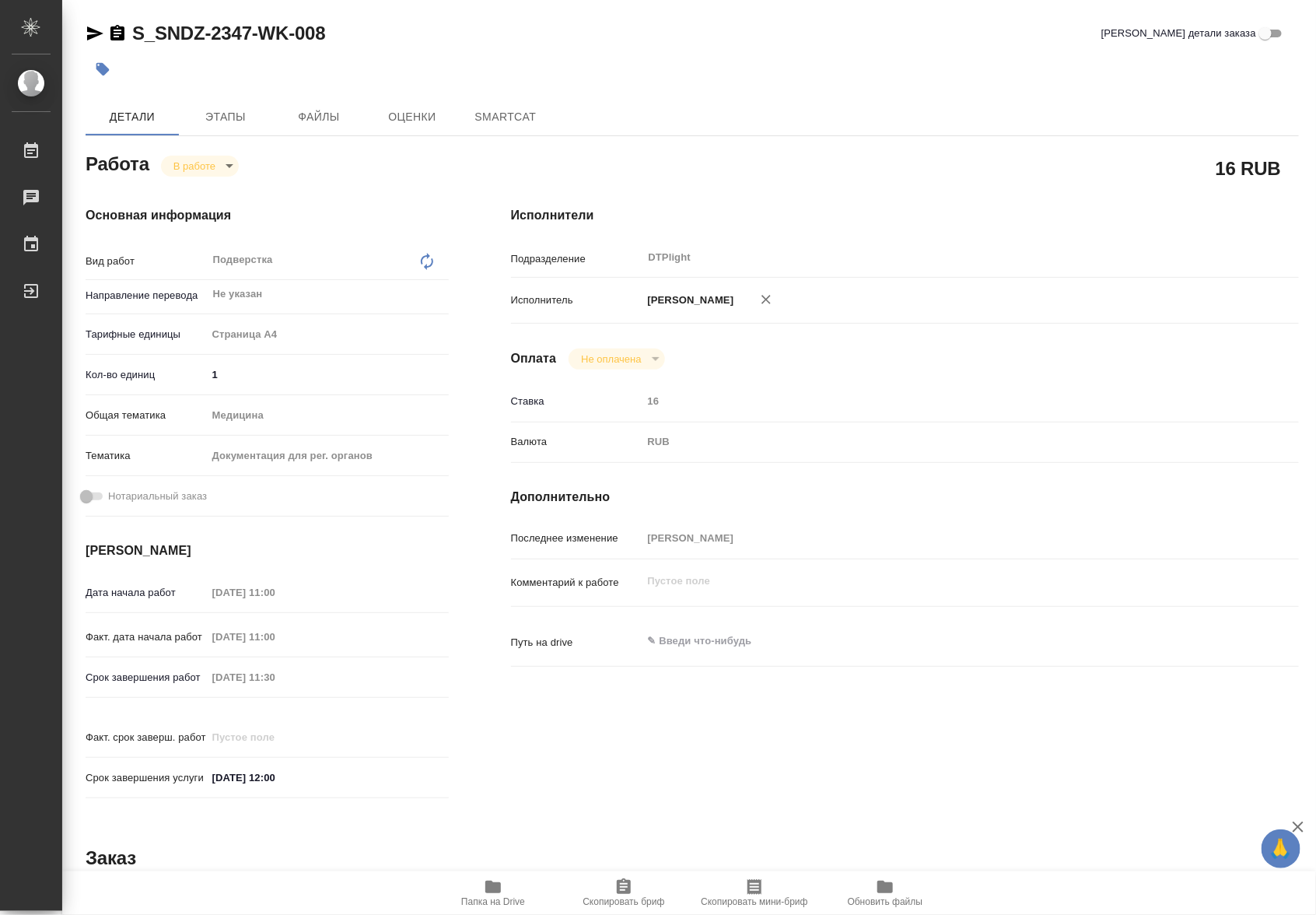
type textarea "x"
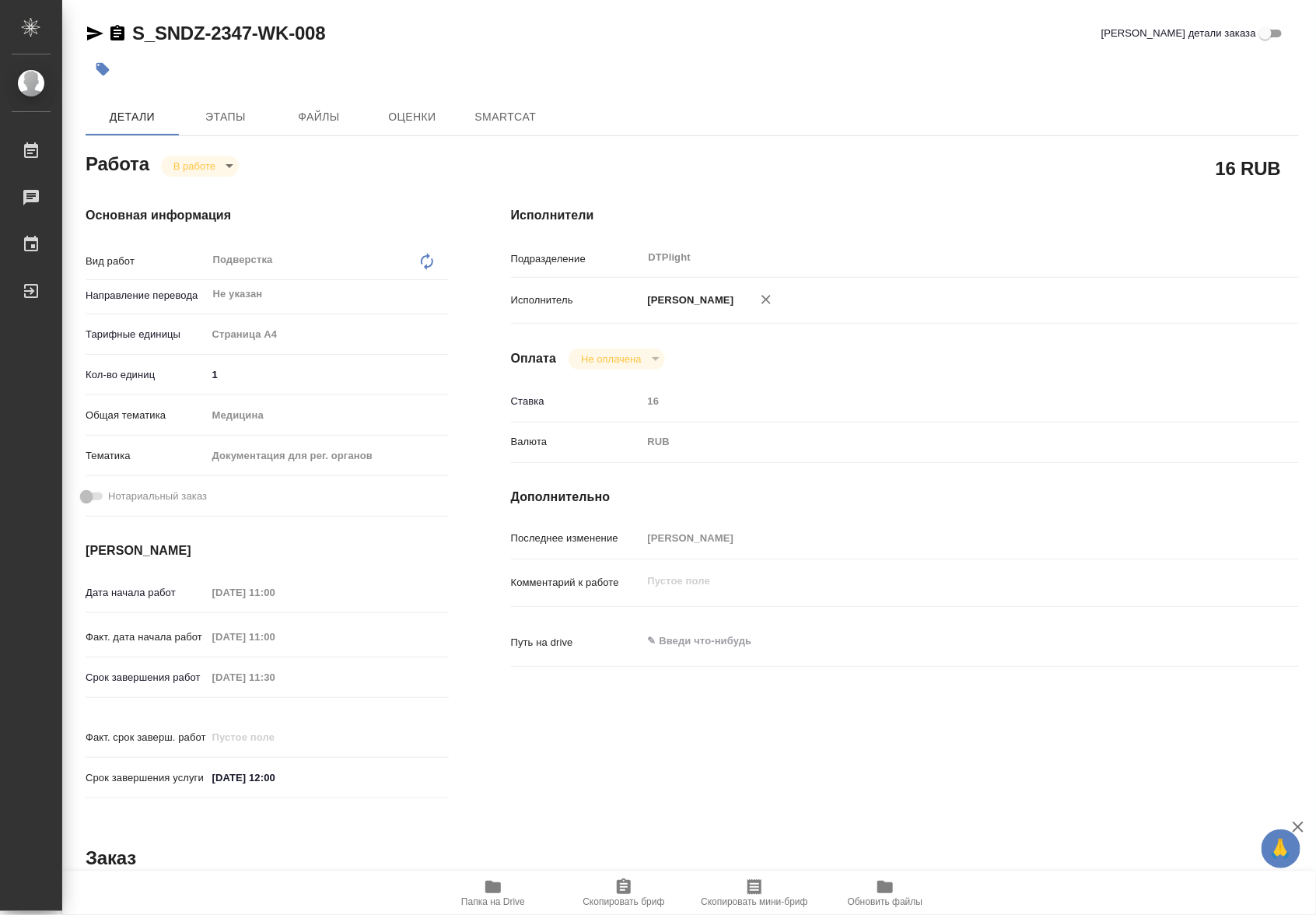
type textarea "x"
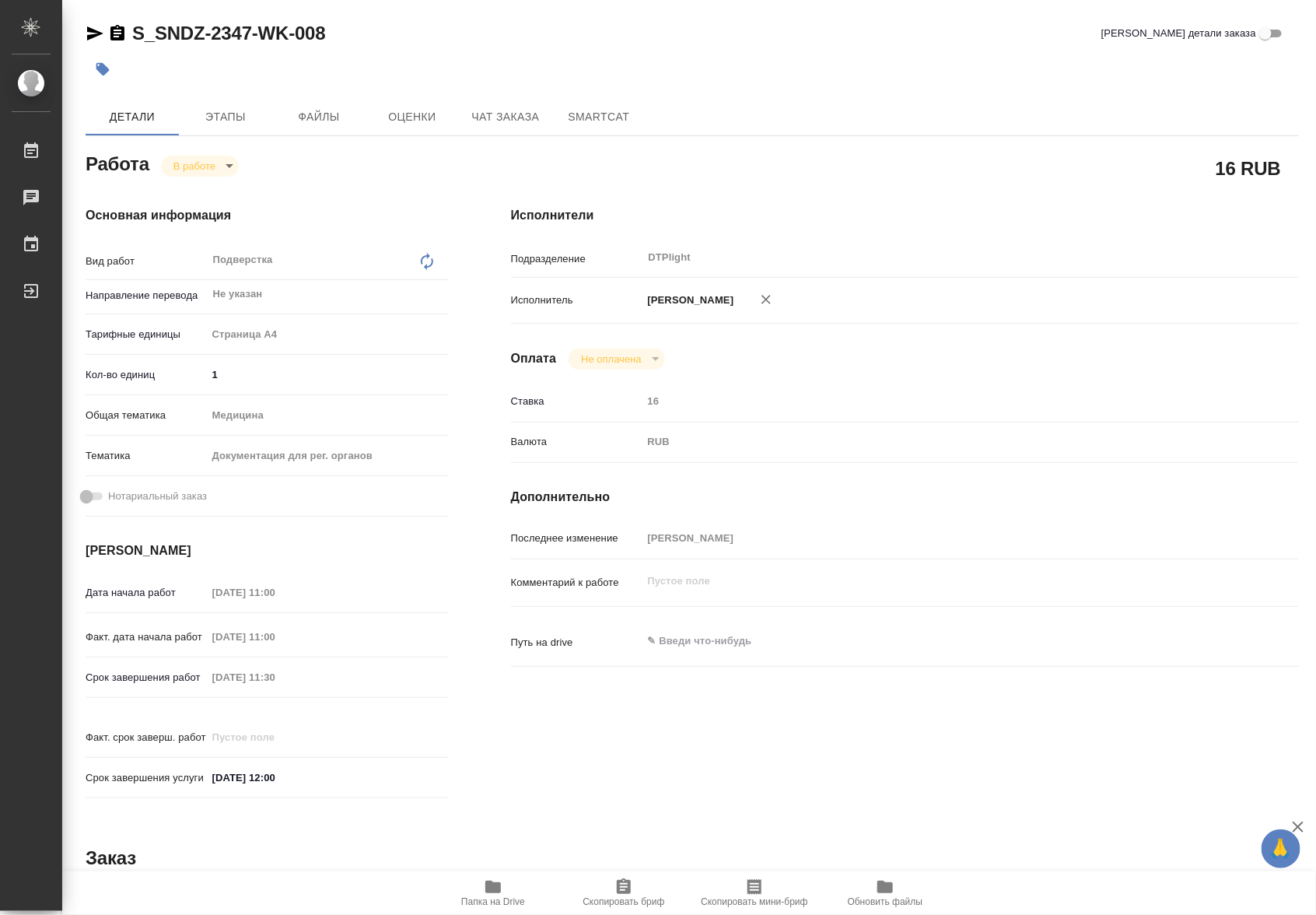
click at [494, 887] on icon "button" at bounding box center [493, 886] width 15 height 13
type textarea "x"
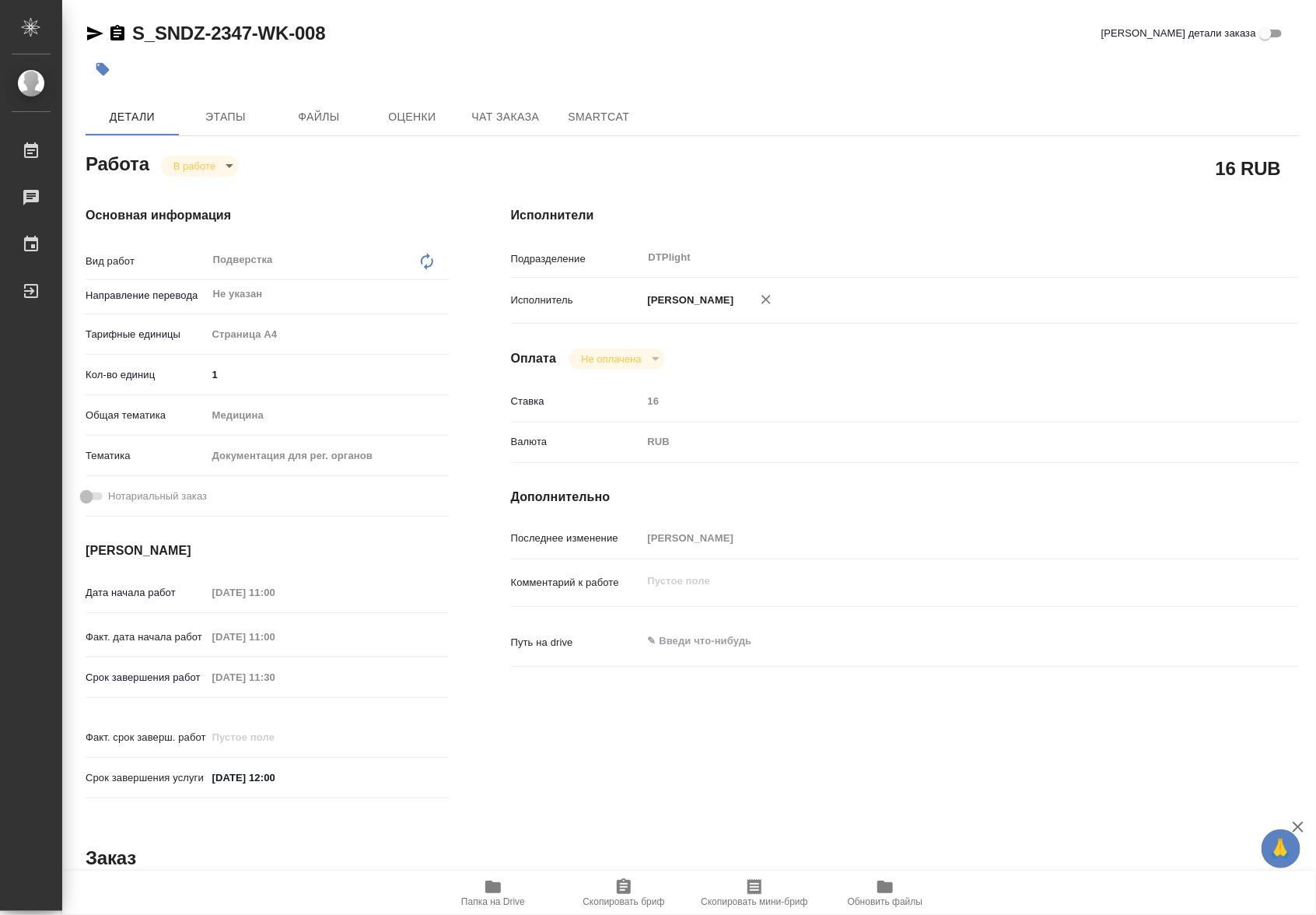
type textarea "x"
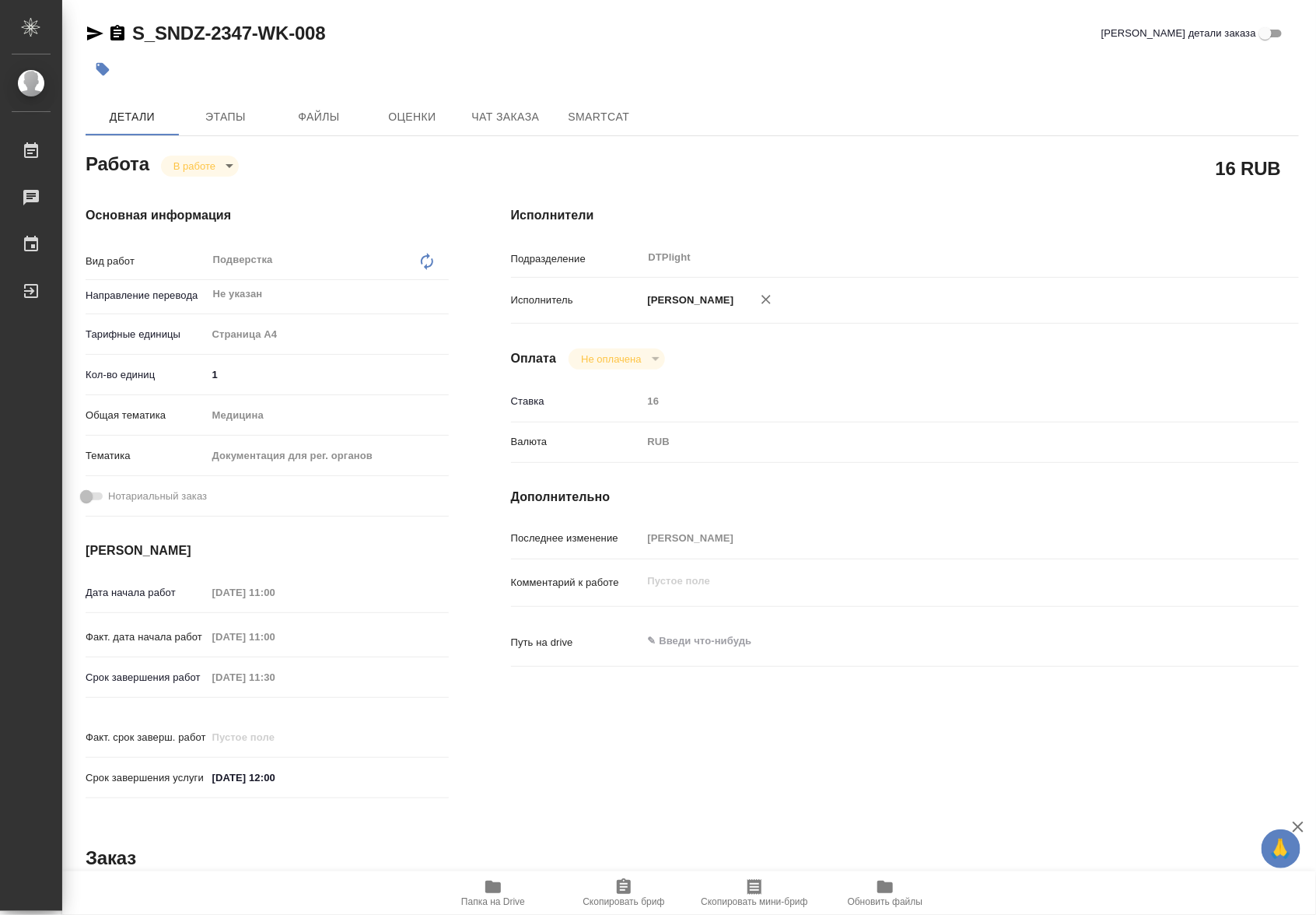
type textarea "x"
click at [200, 170] on body "🙏 .cls-1 fill:#fff; AWATERA Riianova [PERSON_NAME] Работы 0 Чаты График Выйти S…" at bounding box center [658, 457] width 1316 height 915
click at [200, 193] on button "Выполнен" at bounding box center [202, 192] width 57 height 17
type textarea "x"
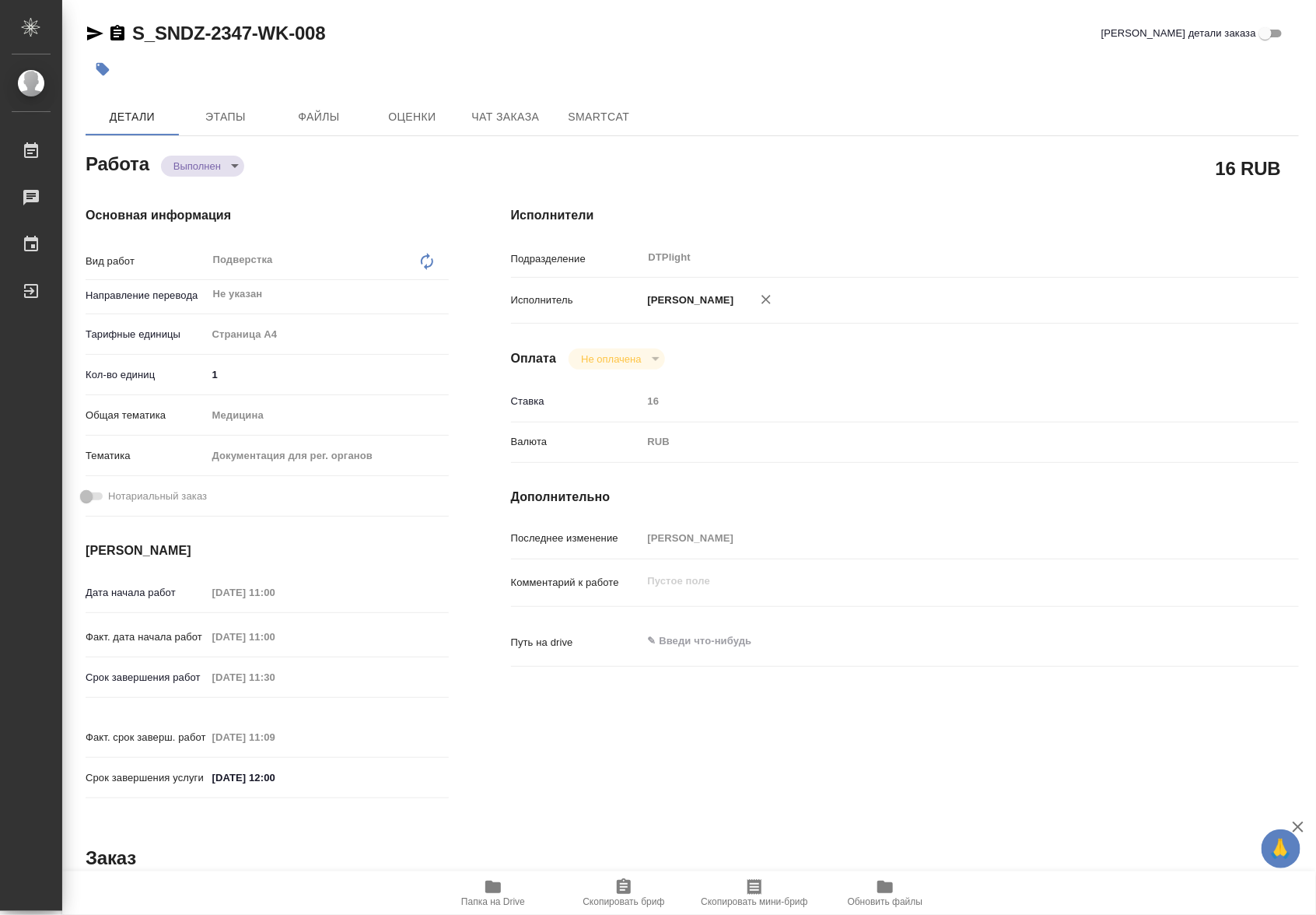
type textarea "x"
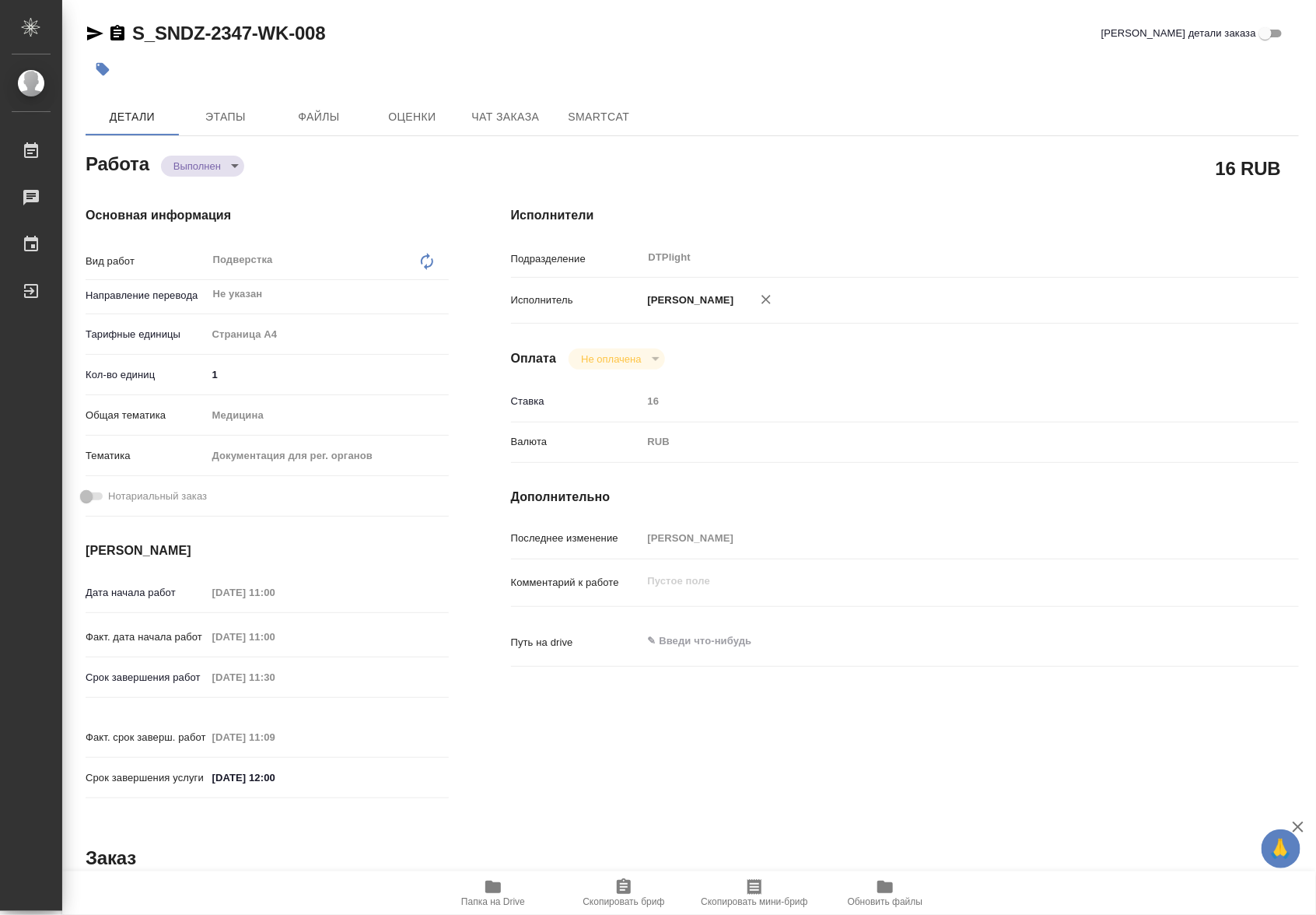
type textarea "x"
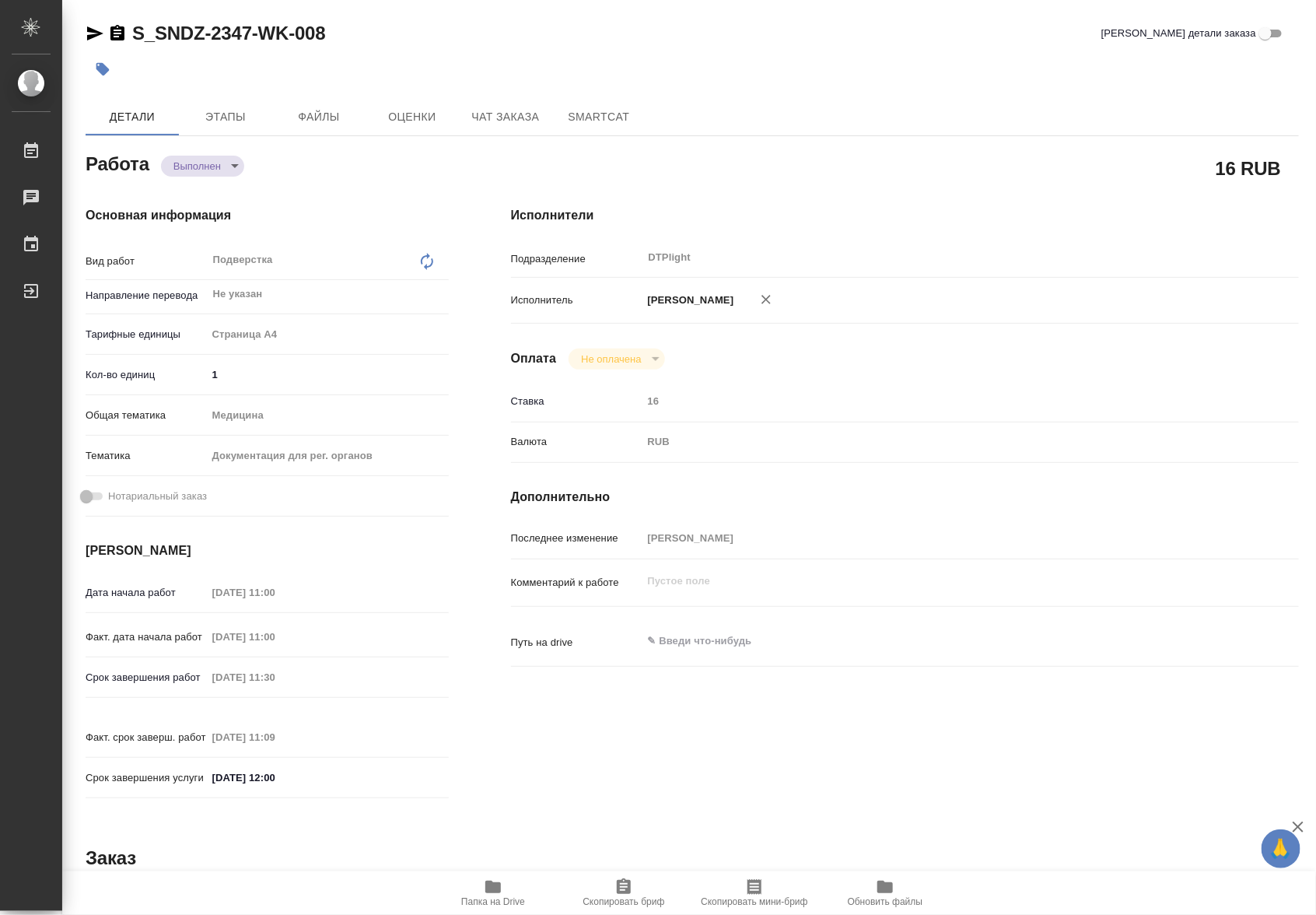
type textarea "x"
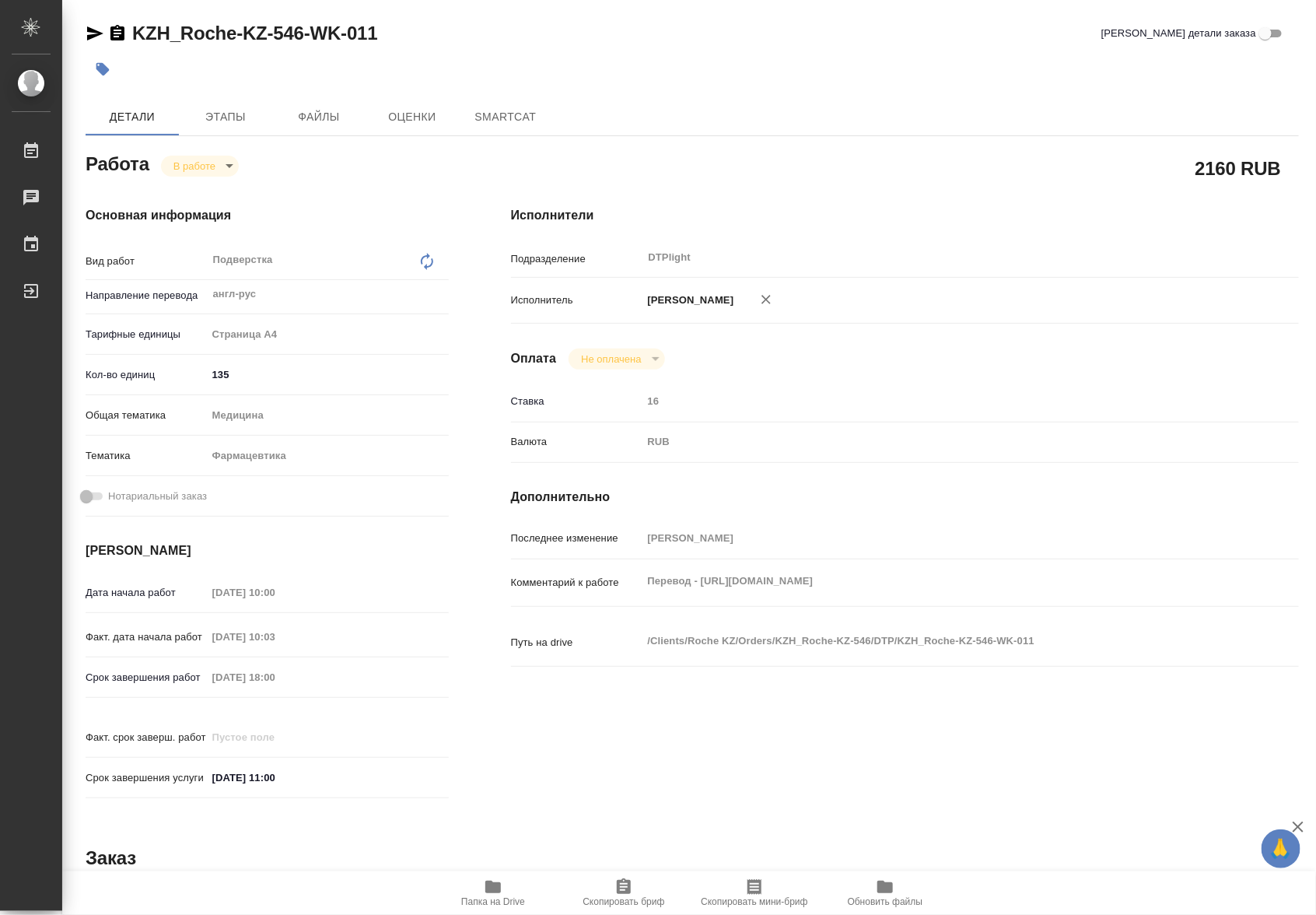
type textarea "x"
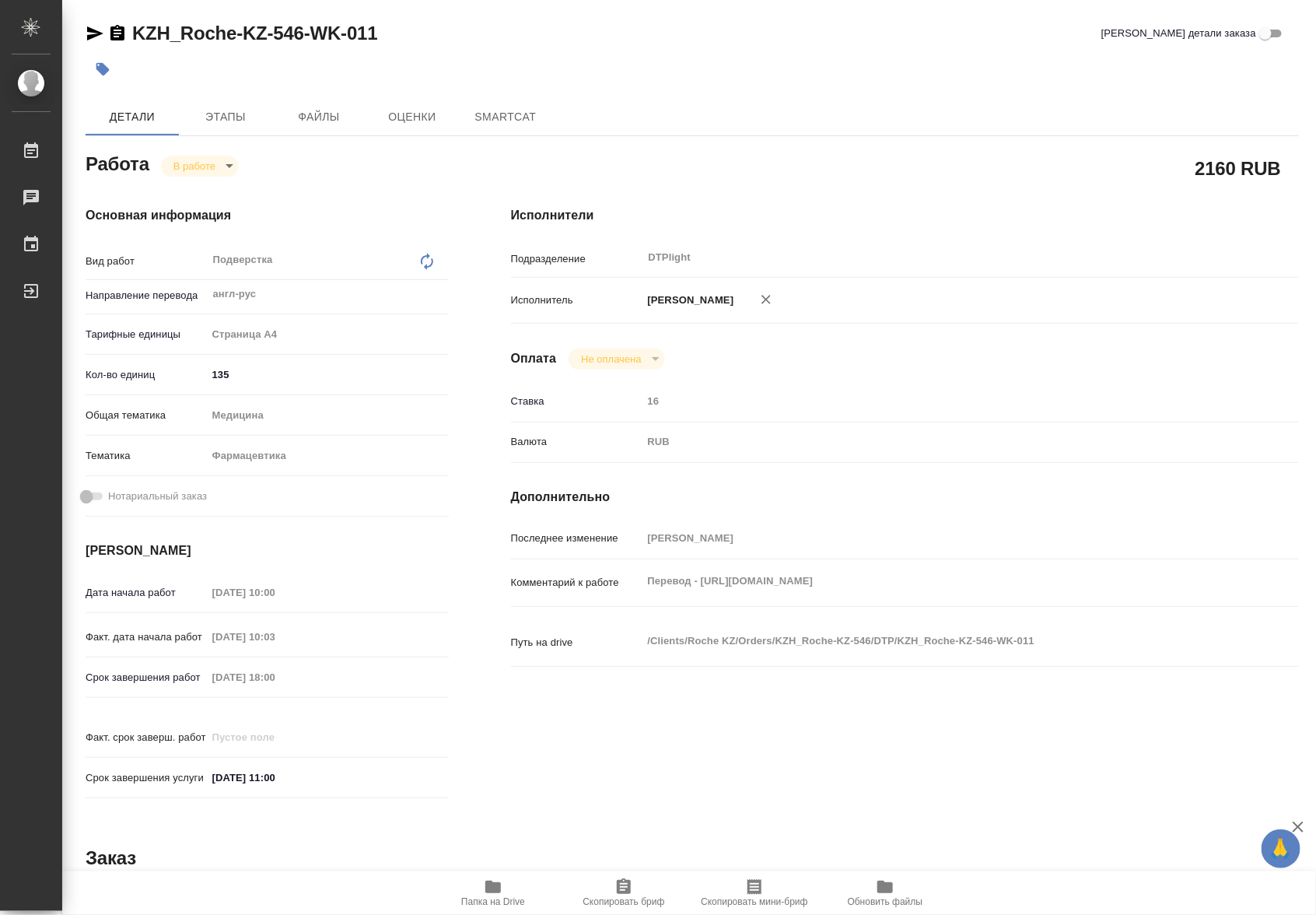
type textarea "x"
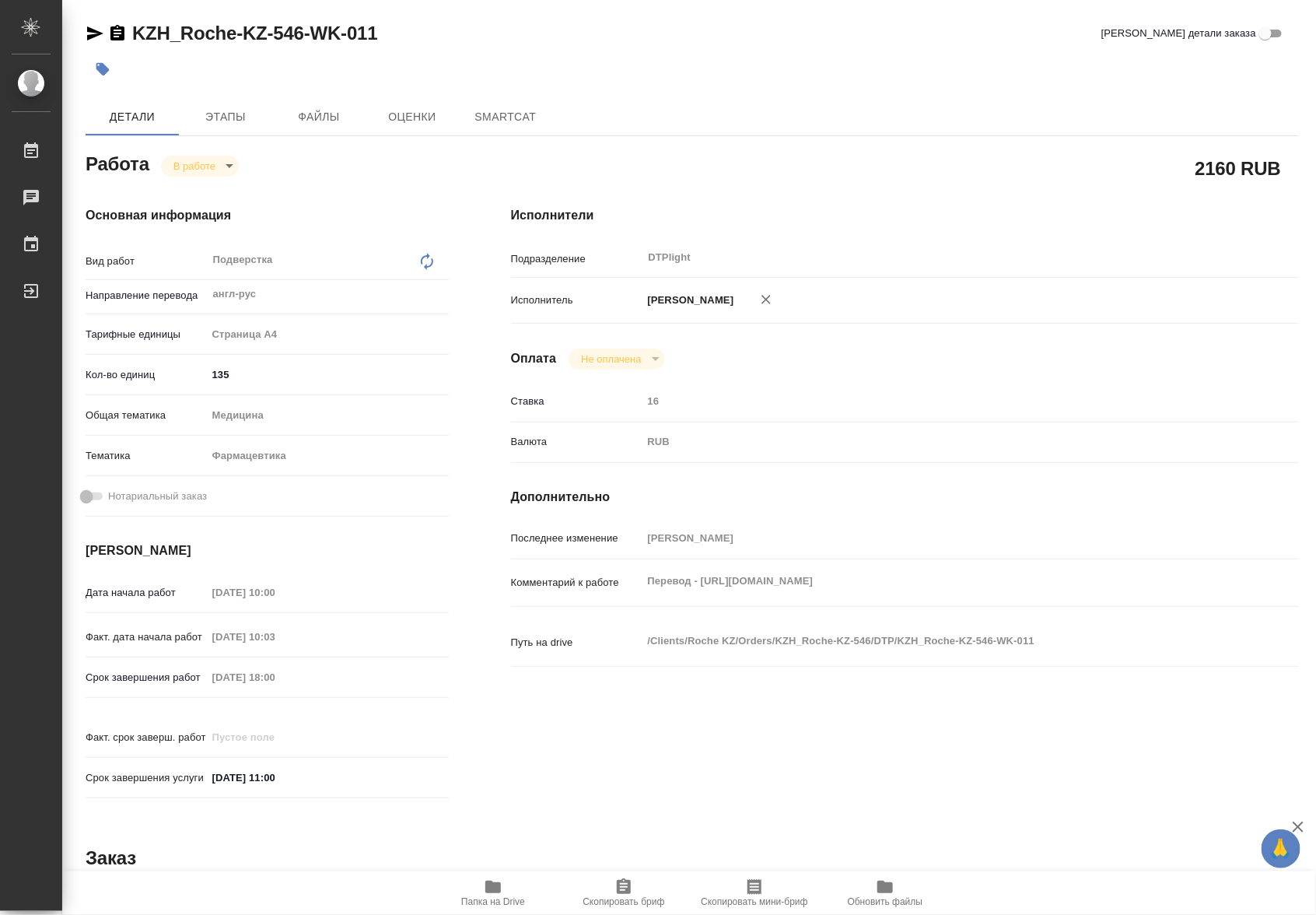
type textarea "x"
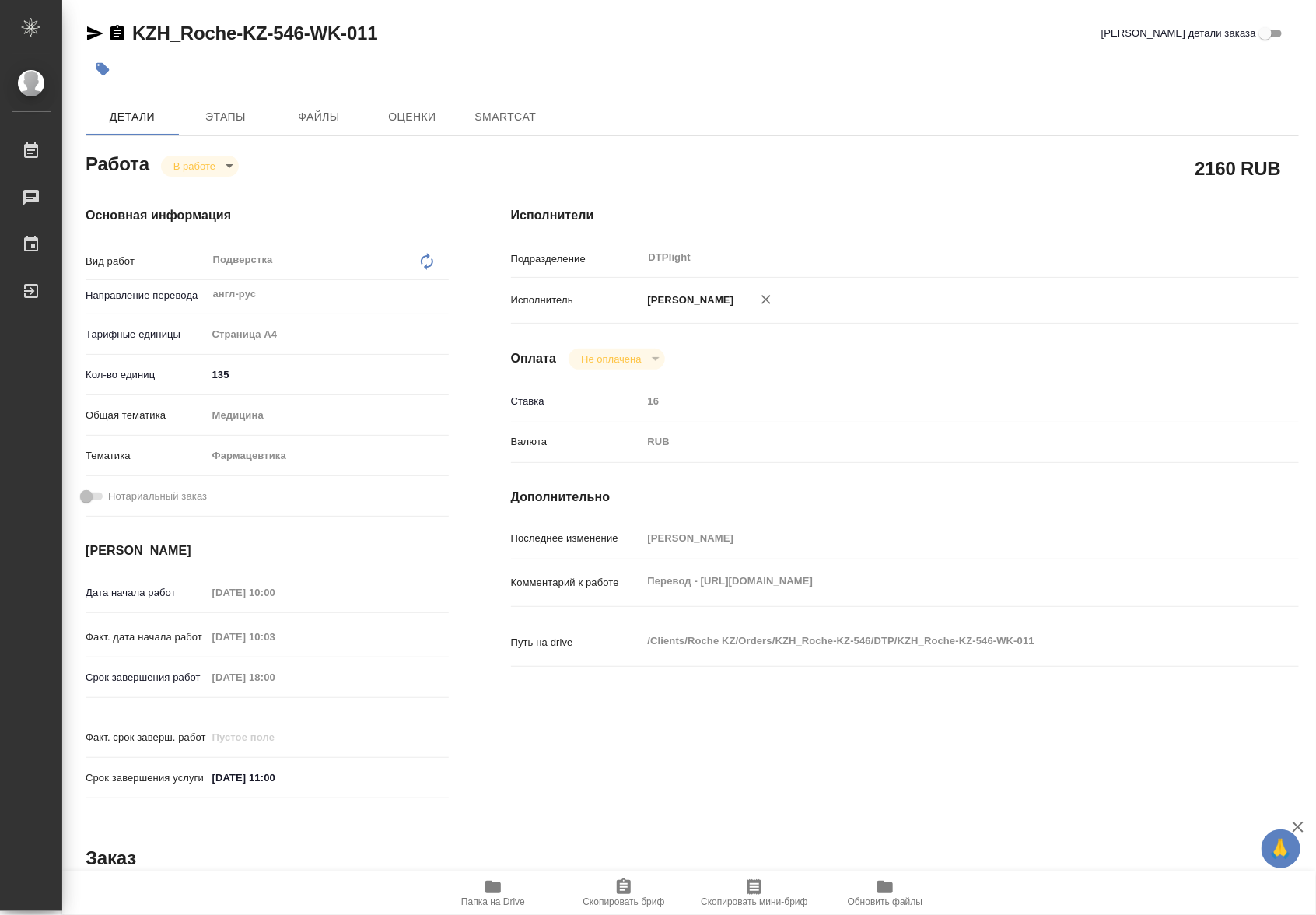
type textarea "x"
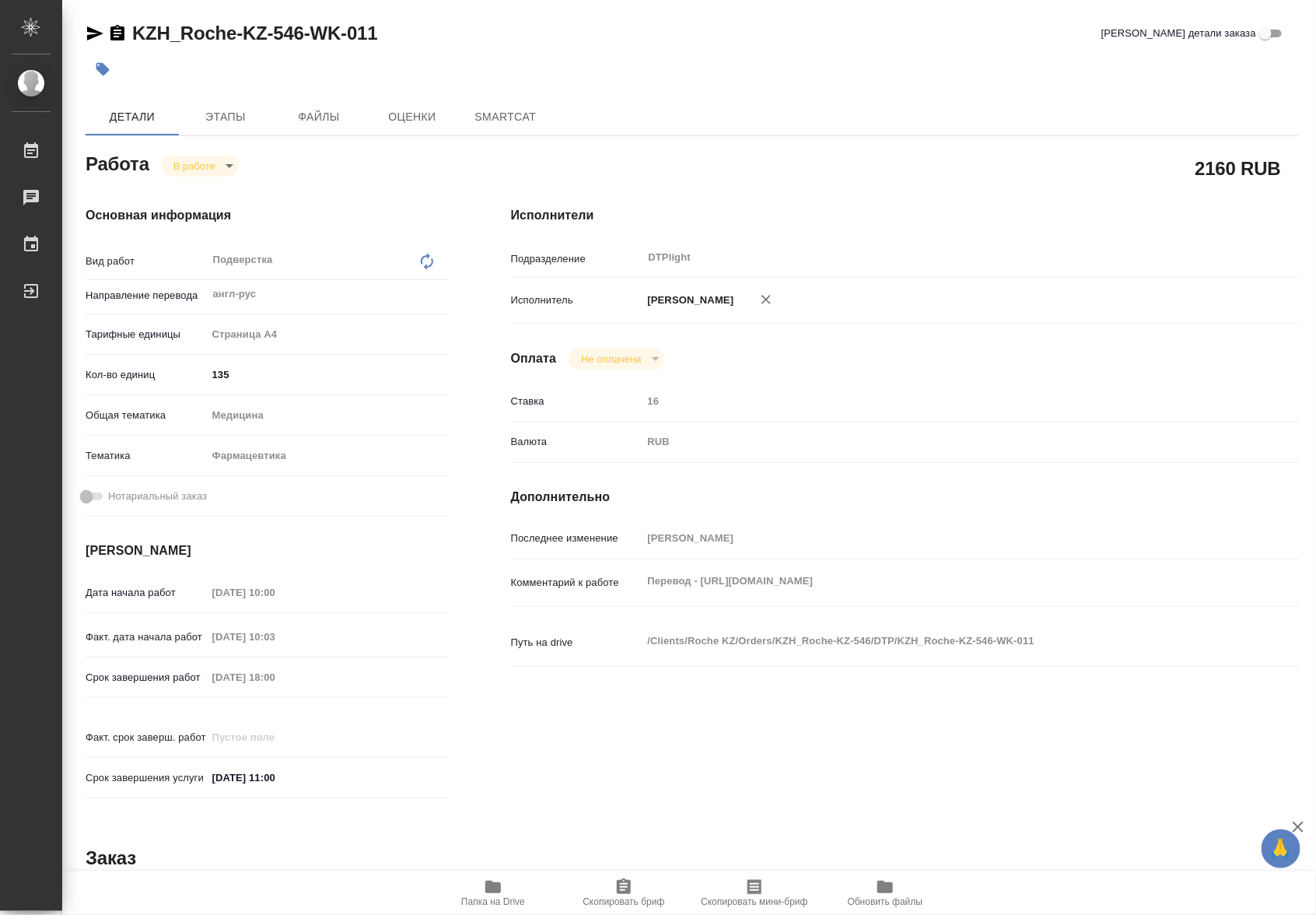
type textarea "x"
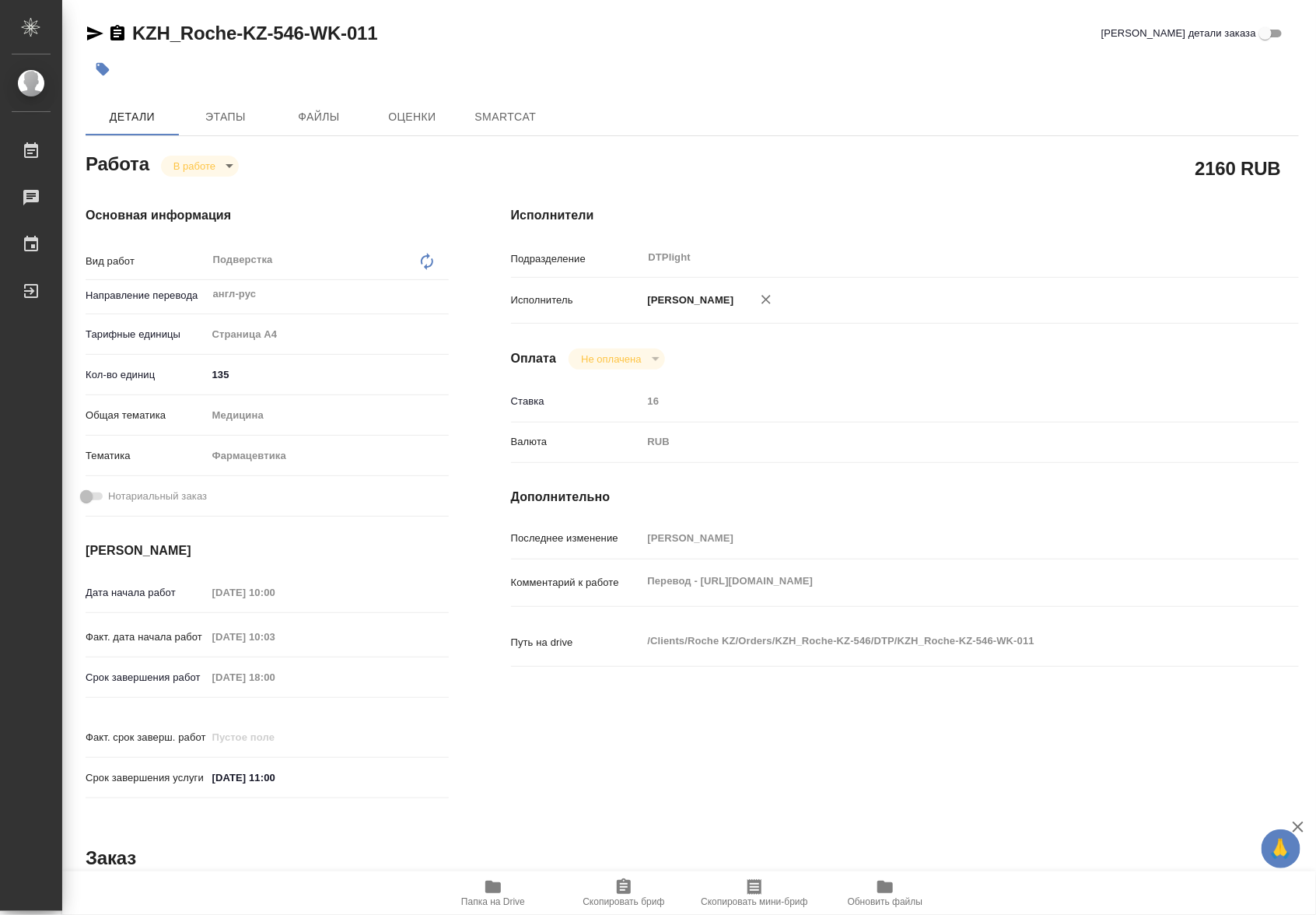
type textarea "x"
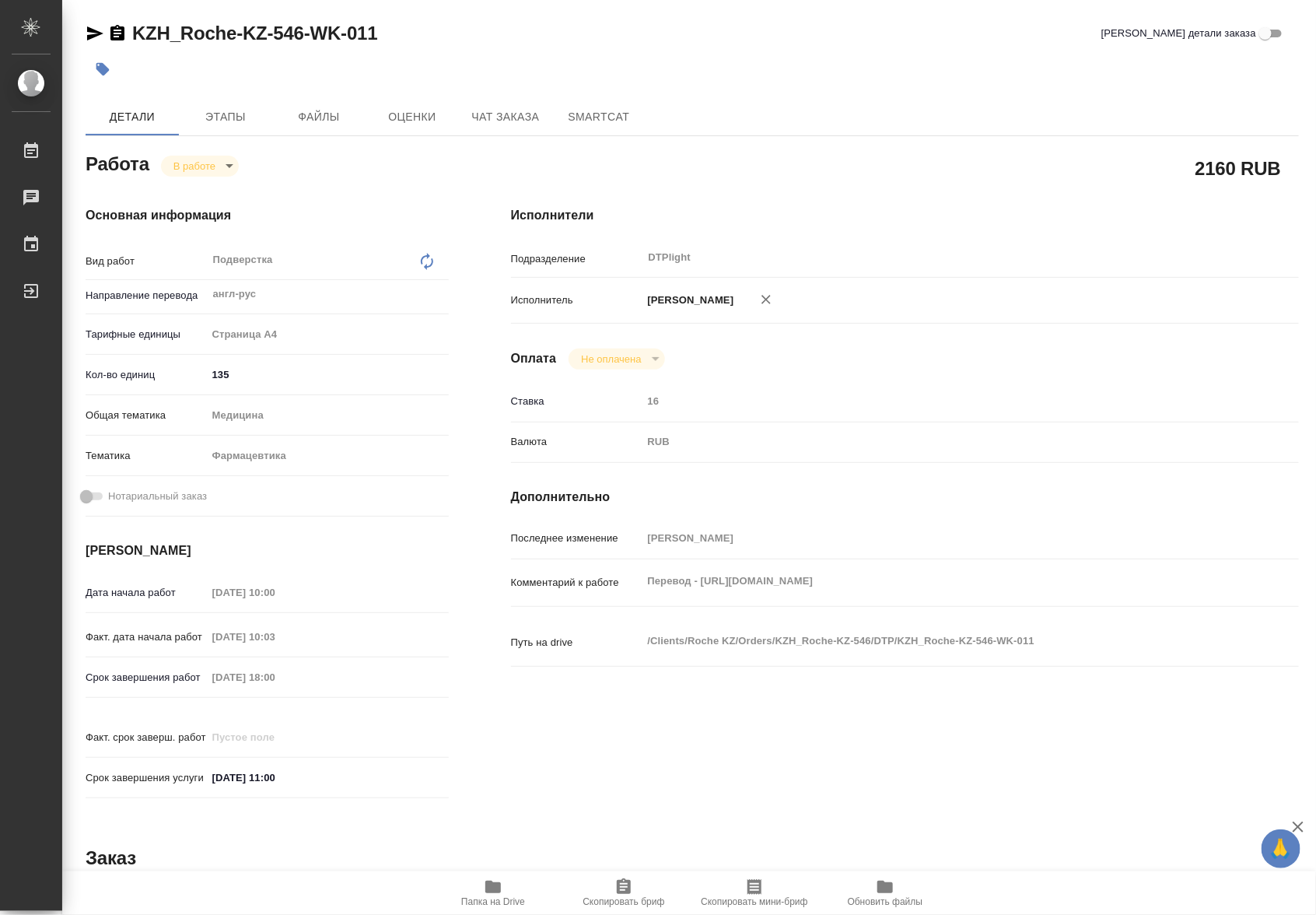
type textarea "x"
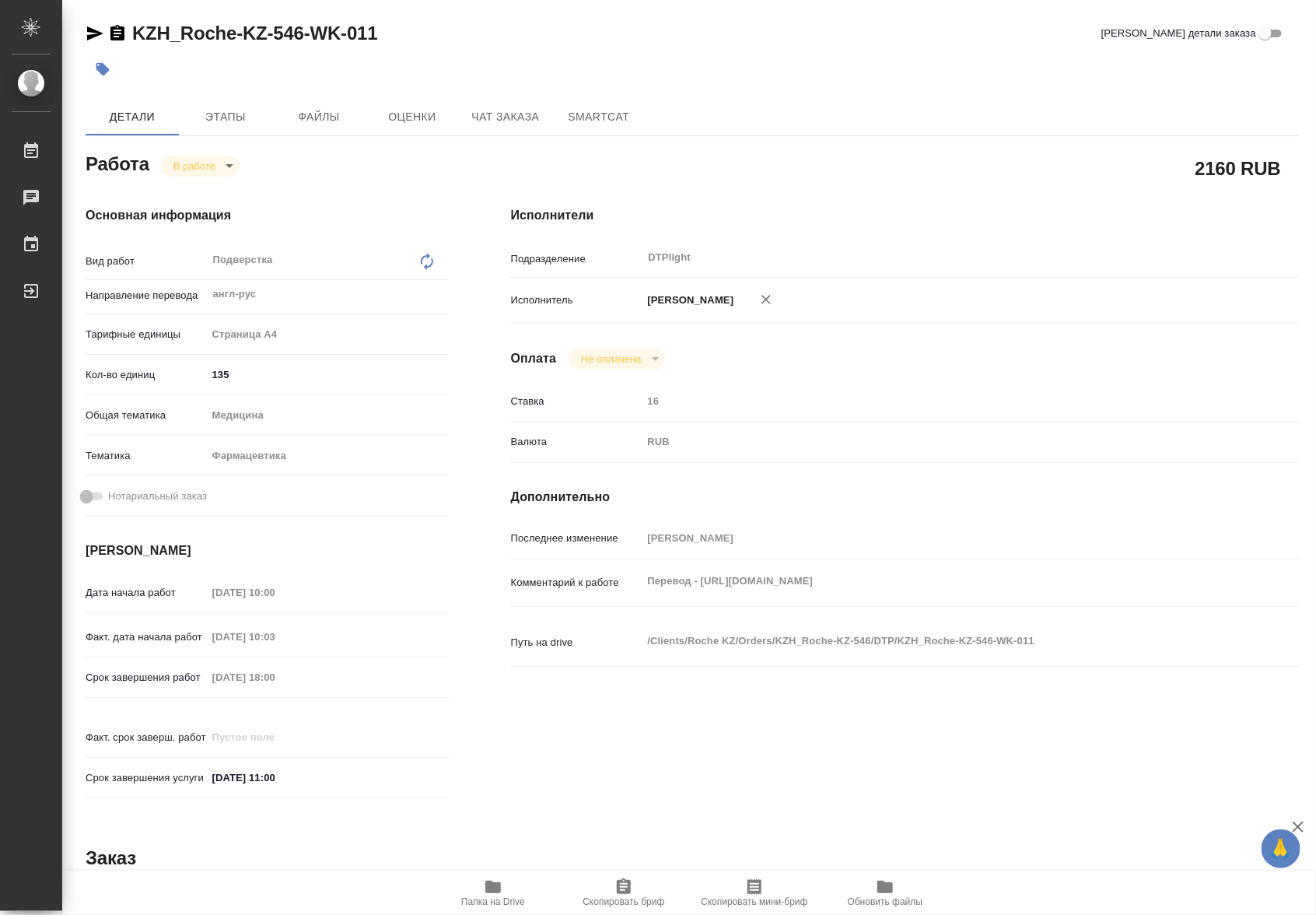
type textarea "x"
